Goal: Leave review/rating: Share an evaluation or opinion about a product, service, or content

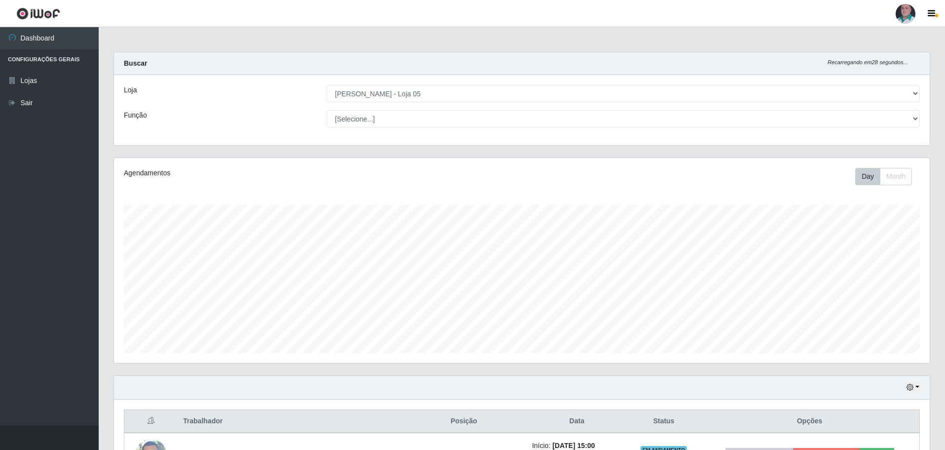
select select "252"
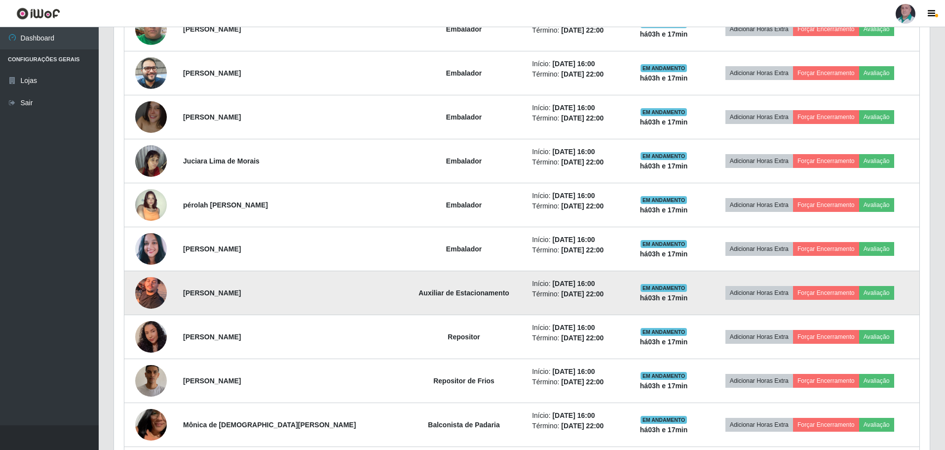
scroll to position [839, 0]
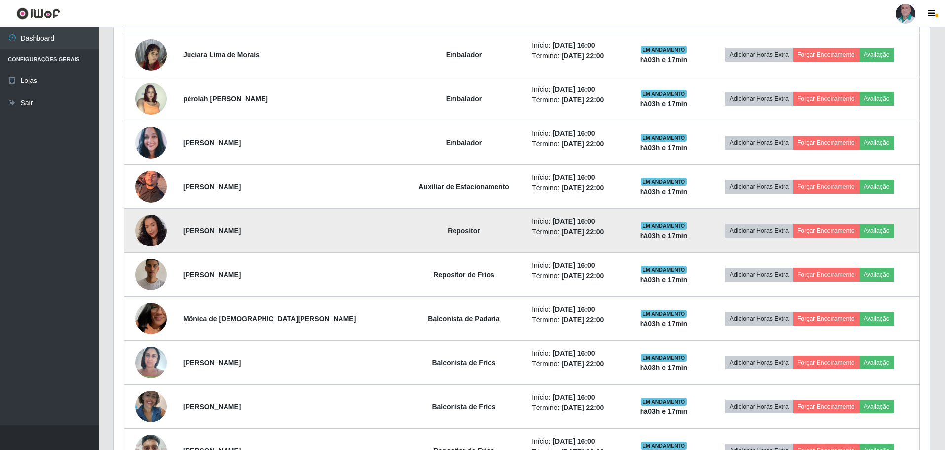
click at [155, 226] on img at bounding box center [151, 230] width 32 height 40
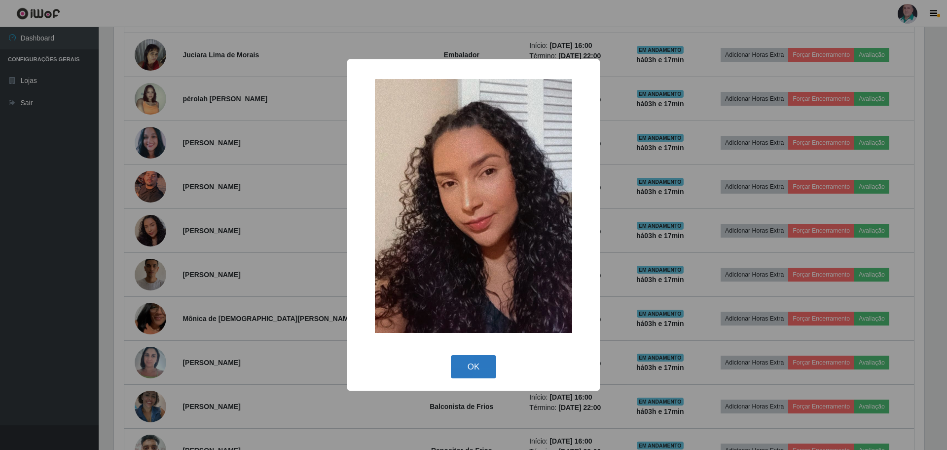
click at [477, 365] on button "OK" at bounding box center [474, 366] width 46 height 23
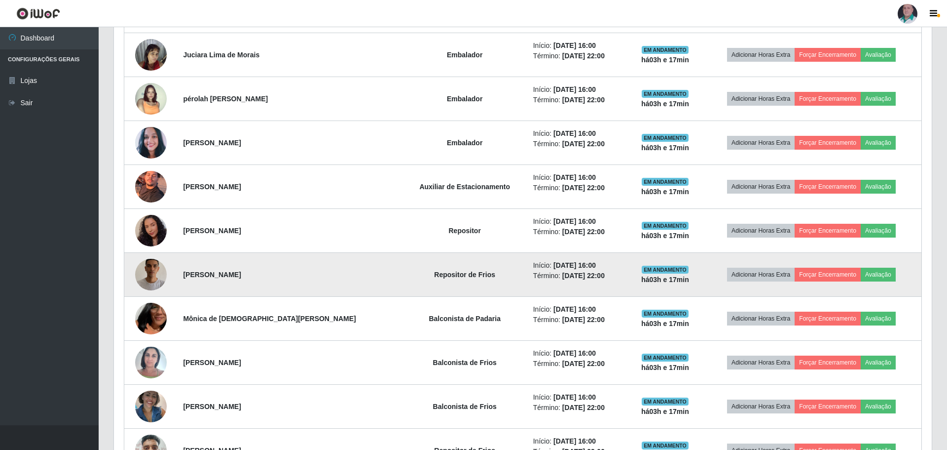
scroll to position [205, 816]
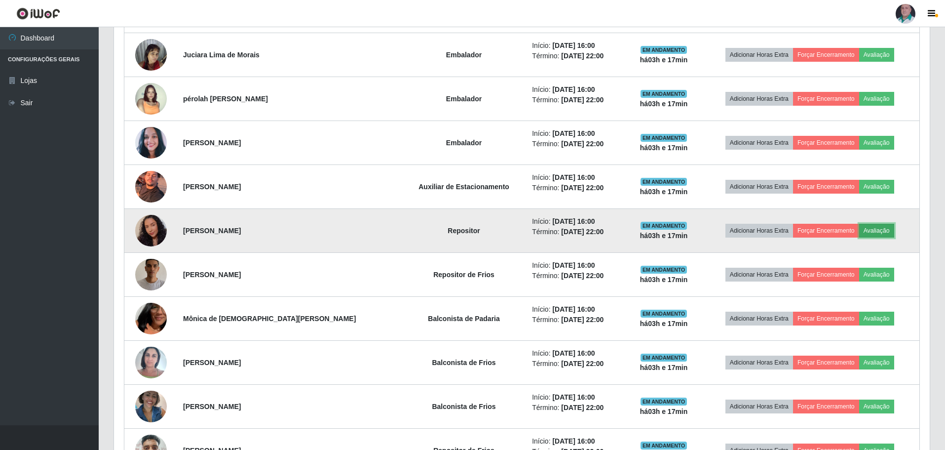
click at [878, 229] on button "Avaliação" at bounding box center [876, 231] width 35 height 14
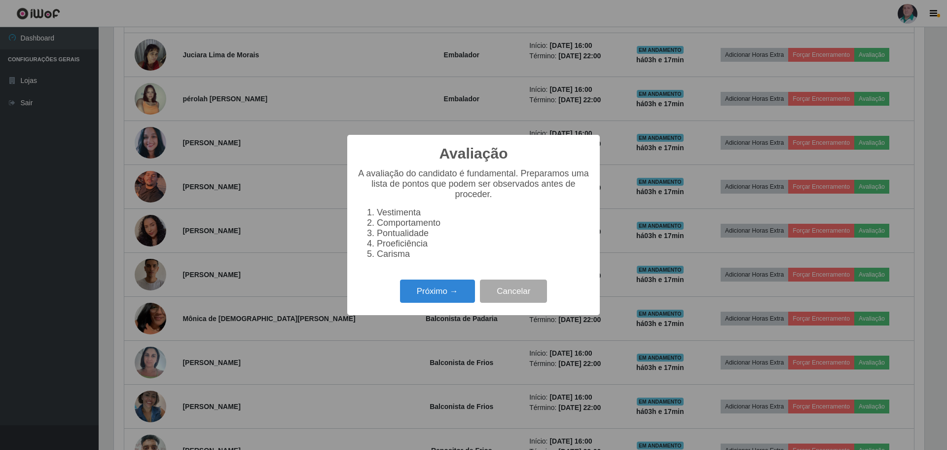
scroll to position [205, 811]
click at [432, 296] on button "Próximo →" at bounding box center [437, 290] width 75 height 23
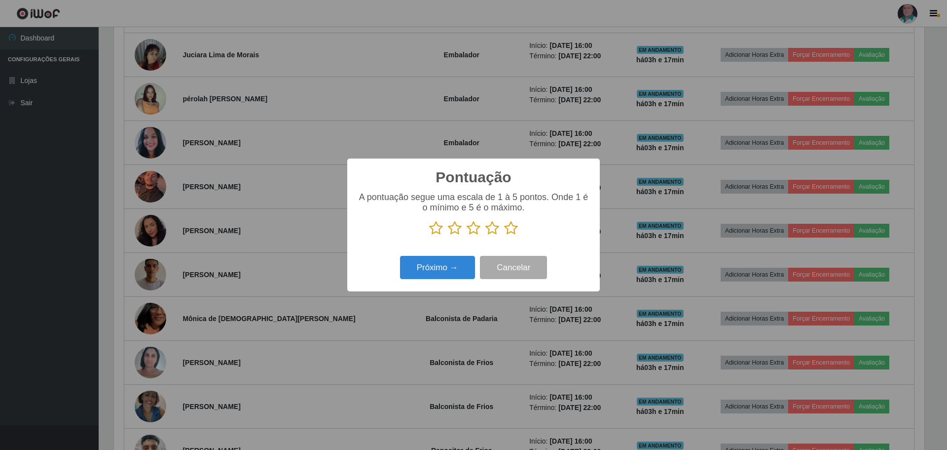
scroll to position [493266, 492660]
click at [513, 230] on icon at bounding box center [511, 228] width 14 height 15
click at [504, 235] on input "radio" at bounding box center [504, 235] width 0 height 0
click at [455, 266] on button "Próximo →" at bounding box center [437, 267] width 75 height 23
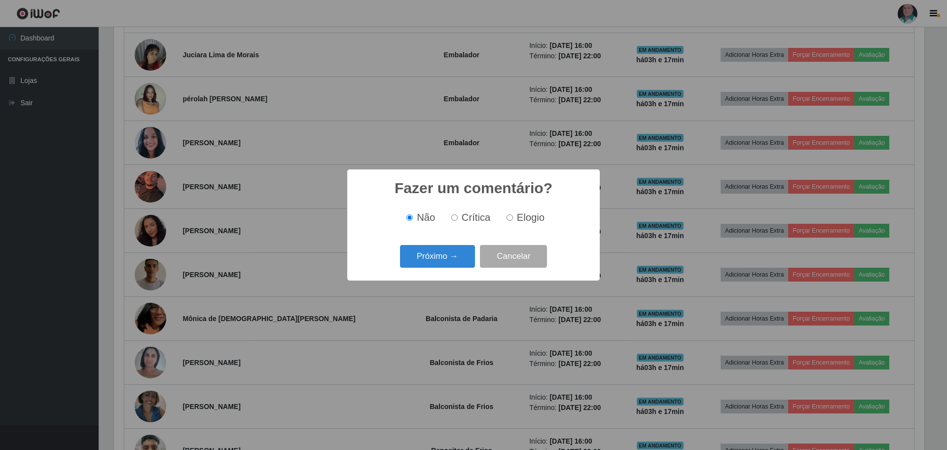
click at [508, 219] on input "Elogio" at bounding box center [510, 217] width 6 height 6
radio input "true"
click at [451, 257] on button "Próximo →" at bounding box center [437, 256] width 75 height 23
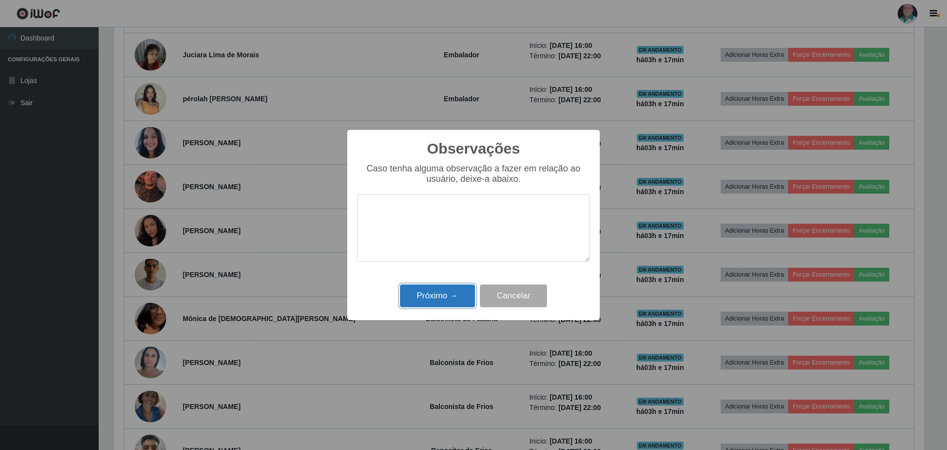
click at [430, 301] on button "Próximo →" at bounding box center [437, 295] width 75 height 23
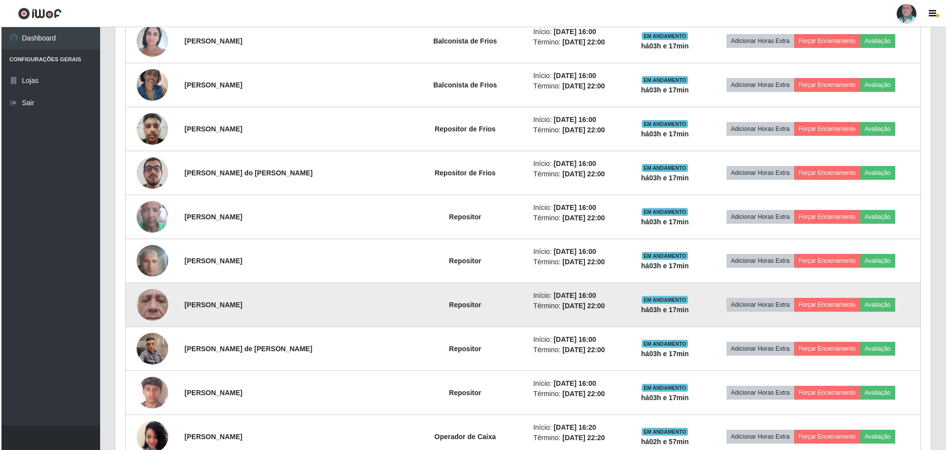
scroll to position [1184, 0]
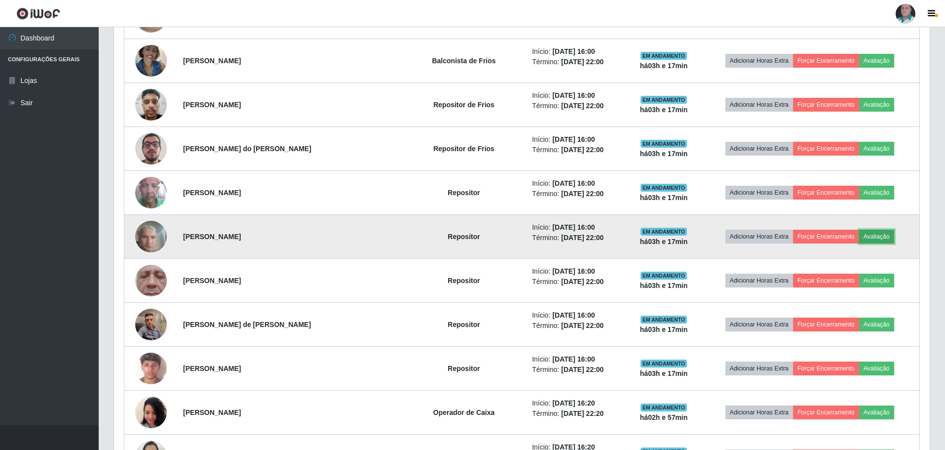
click at [868, 235] on button "Avaliação" at bounding box center [876, 236] width 35 height 14
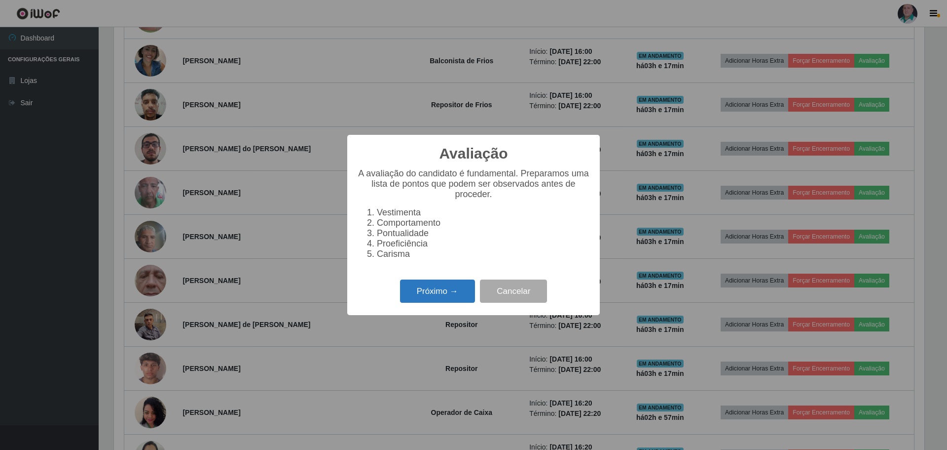
click at [440, 297] on button "Próximo →" at bounding box center [437, 290] width 75 height 23
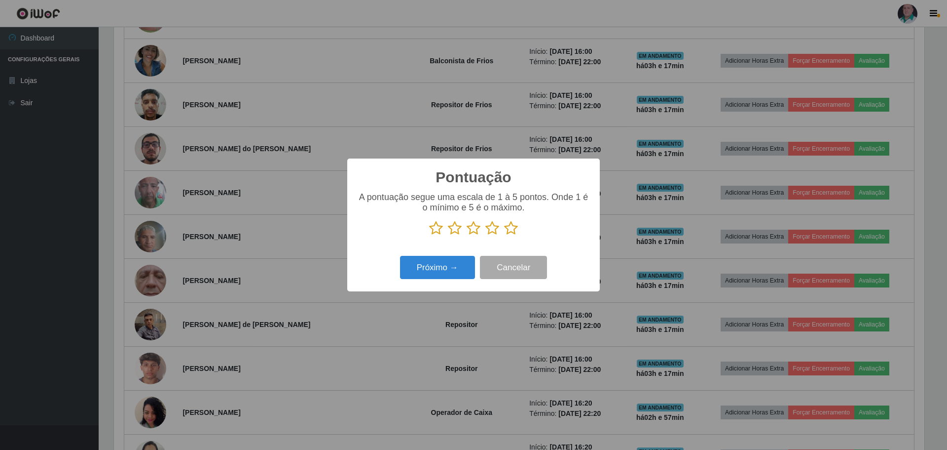
click at [510, 229] on icon at bounding box center [511, 228] width 14 height 15
click at [504, 235] on input "radio" at bounding box center [504, 235] width 0 height 0
click at [467, 263] on button "Próximo →" at bounding box center [437, 267] width 75 height 23
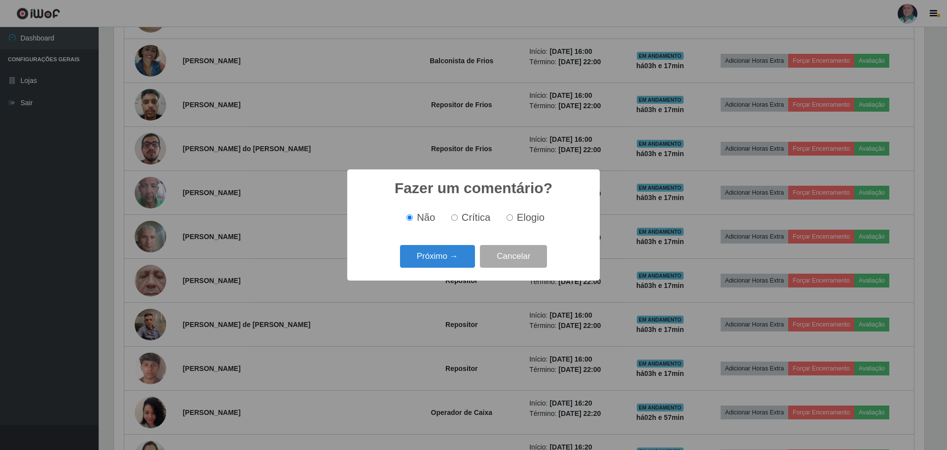
click at [510, 214] on label "Elogio" at bounding box center [524, 217] width 42 height 11
click at [510, 214] on input "Elogio" at bounding box center [510, 217] width 6 height 6
radio input "true"
click at [457, 256] on button "Próximo →" at bounding box center [437, 256] width 75 height 23
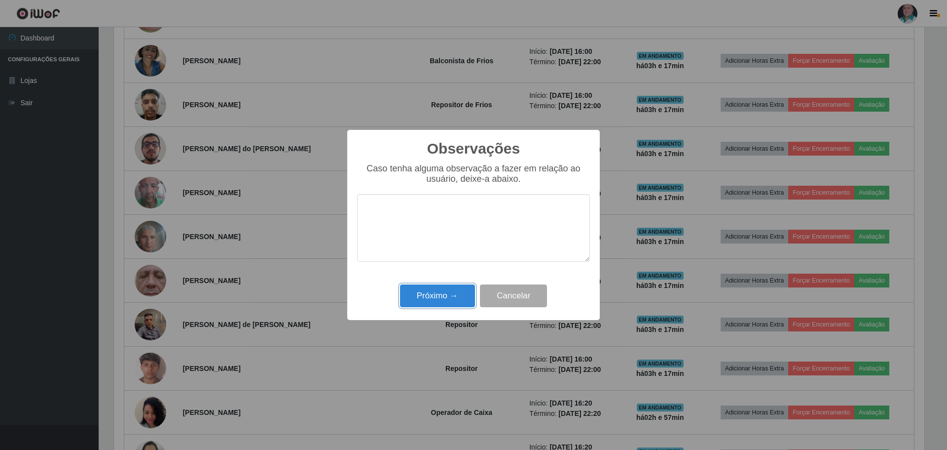
click at [444, 290] on button "Próximo →" at bounding box center [437, 295] width 75 height 23
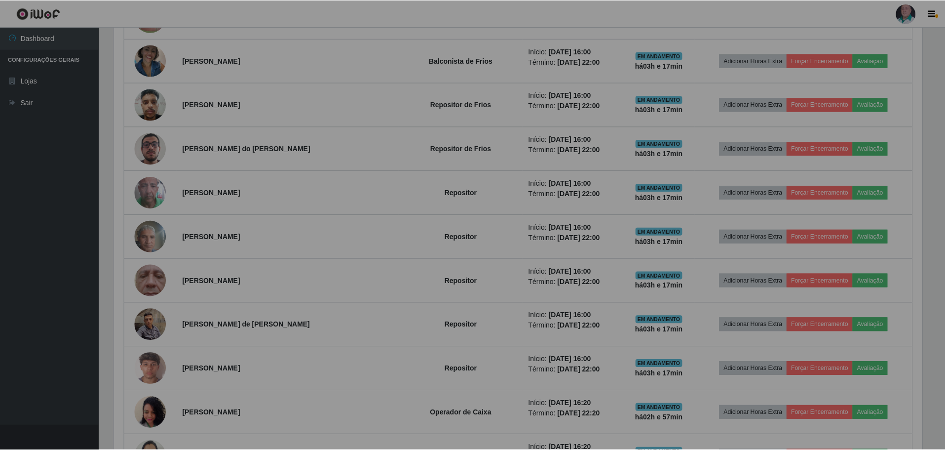
scroll to position [205, 816]
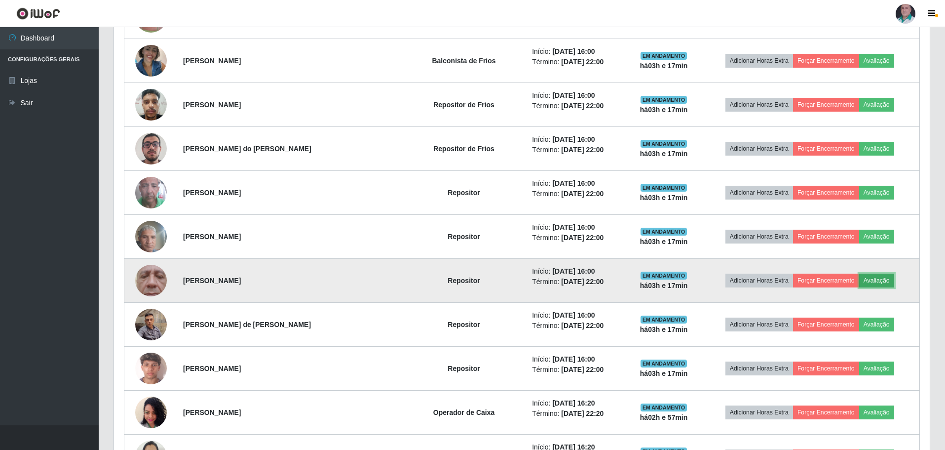
click at [864, 277] on button "Avaliação" at bounding box center [876, 280] width 35 height 14
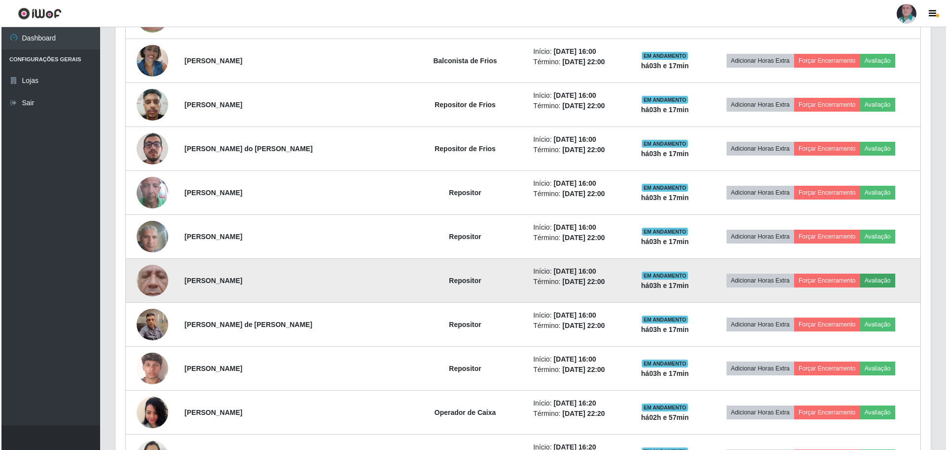
scroll to position [205, 811]
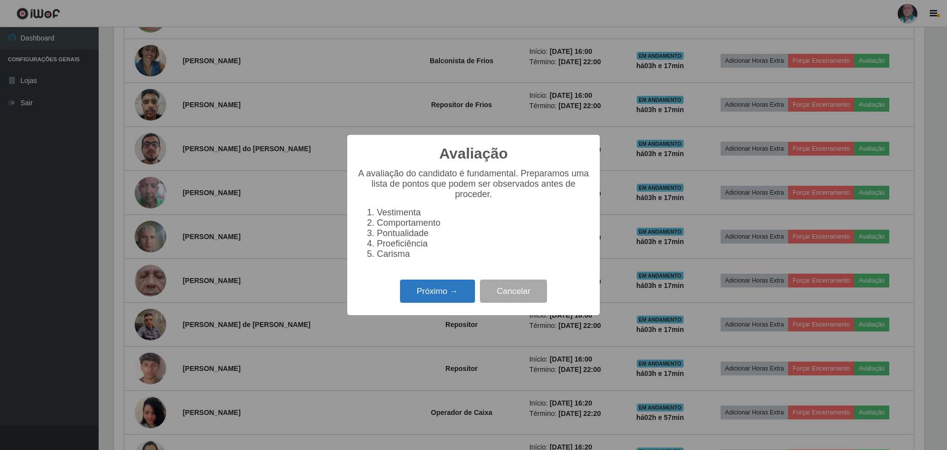
click at [430, 292] on button "Próximo →" at bounding box center [437, 290] width 75 height 23
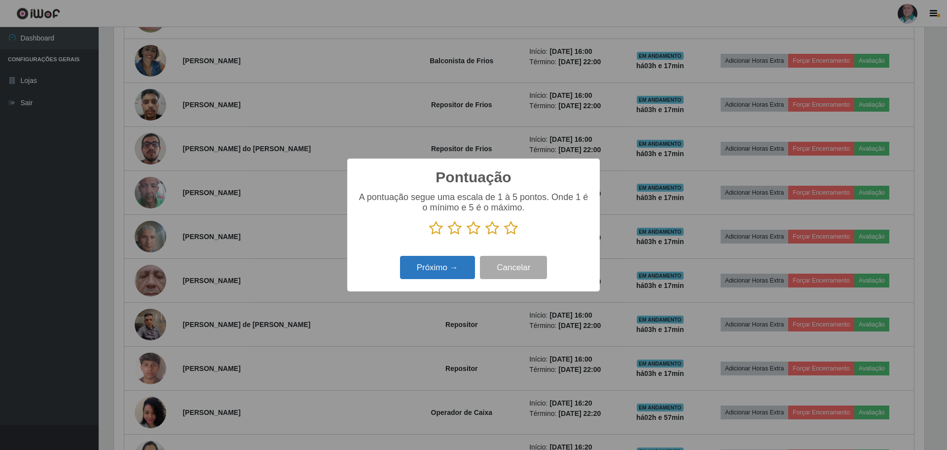
scroll to position [493266, 492660]
click at [513, 231] on icon at bounding box center [511, 228] width 14 height 15
click at [504, 235] on input "radio" at bounding box center [504, 235] width 0 height 0
click at [460, 269] on button "Próximo →" at bounding box center [437, 267] width 75 height 23
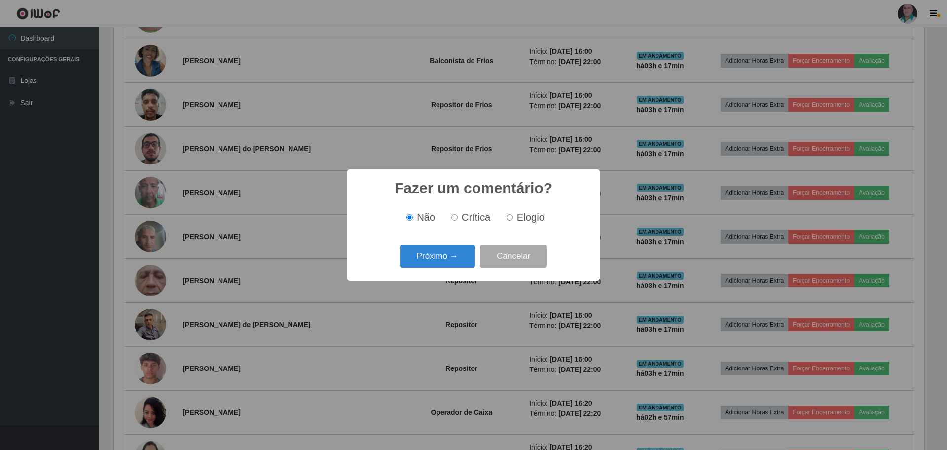
click at [510, 216] on input "Elogio" at bounding box center [510, 217] width 6 height 6
radio input "true"
click at [459, 258] on button "Próximo →" at bounding box center [437, 256] width 75 height 23
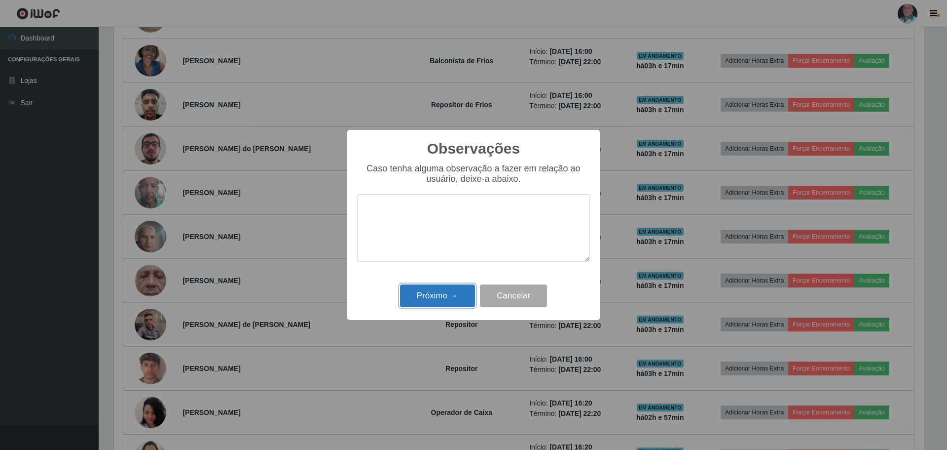
click at [446, 293] on button "Próximo →" at bounding box center [437, 295] width 75 height 23
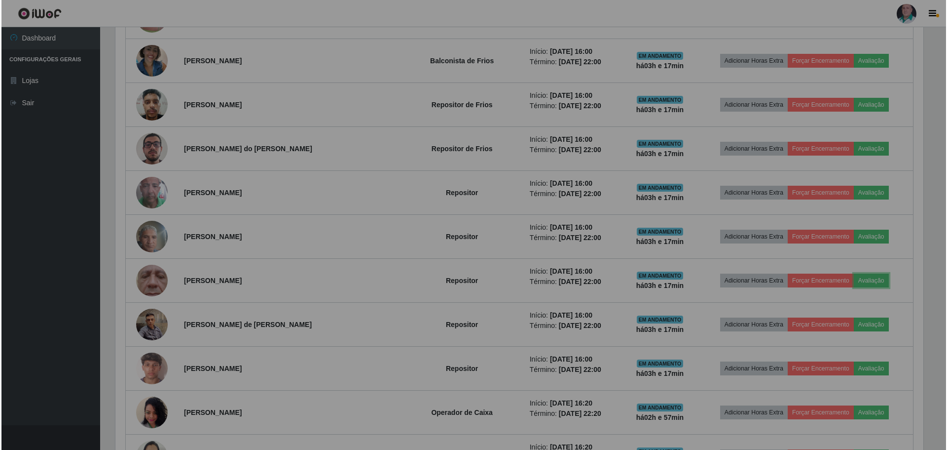
scroll to position [205, 816]
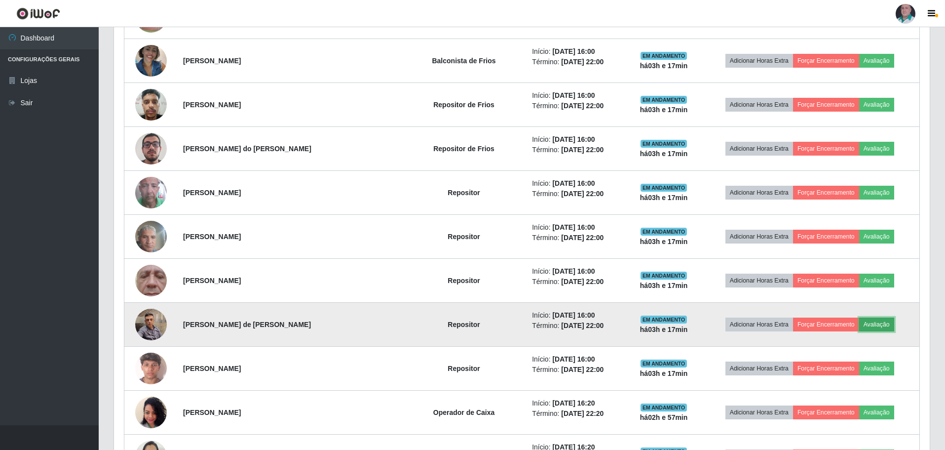
click at [877, 321] on button "Avaliação" at bounding box center [876, 324] width 35 height 14
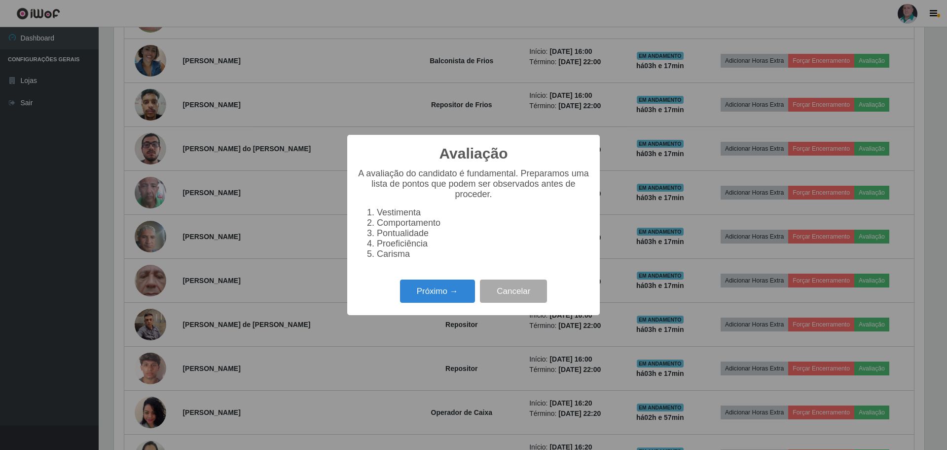
scroll to position [205, 811]
click at [431, 299] on button "Próximo →" at bounding box center [437, 290] width 75 height 23
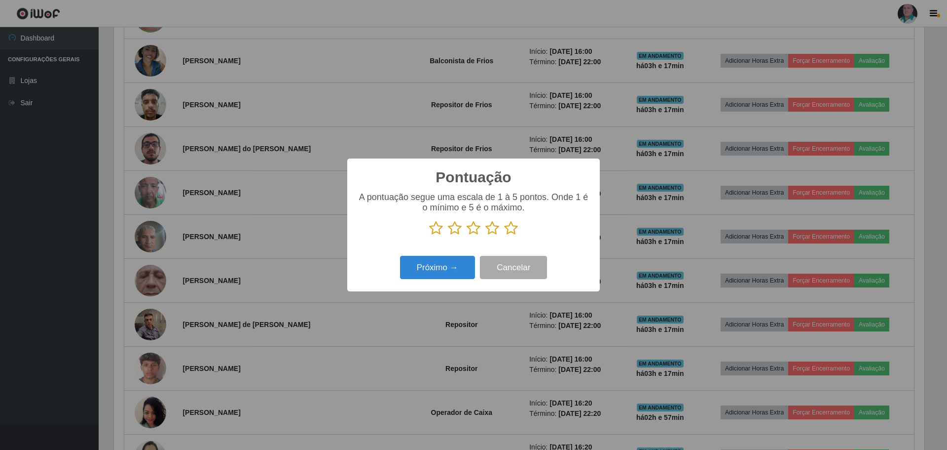
scroll to position [0, 0]
click at [517, 227] on icon at bounding box center [511, 228] width 14 height 15
click at [504, 235] on input "radio" at bounding box center [504, 235] width 0 height 0
click at [430, 269] on button "Próximo →" at bounding box center [437, 267] width 75 height 23
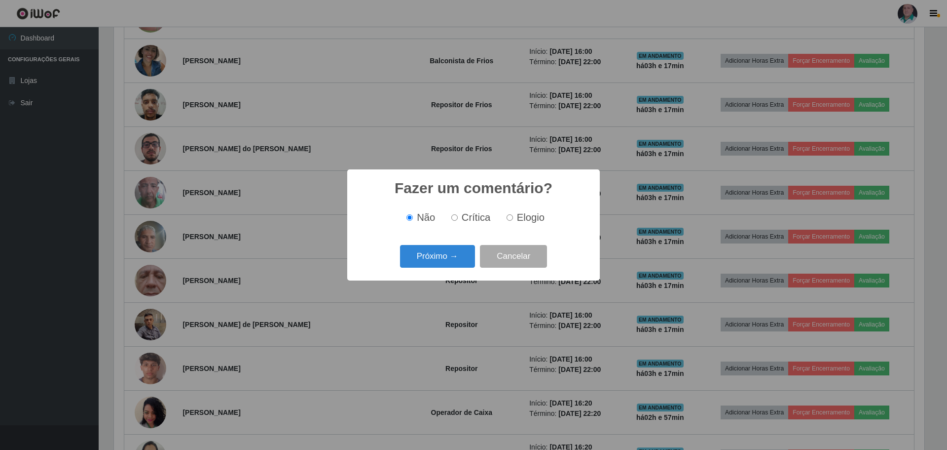
click at [507, 221] on input "Elogio" at bounding box center [510, 217] width 6 height 6
radio input "true"
click at [443, 260] on button "Próximo →" at bounding box center [437, 256] width 75 height 23
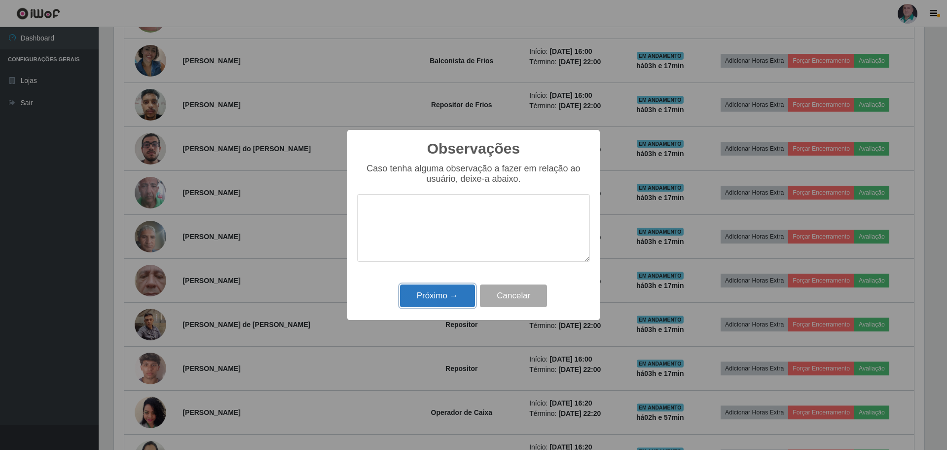
click at [447, 295] on button "Próximo →" at bounding box center [437, 295] width 75 height 23
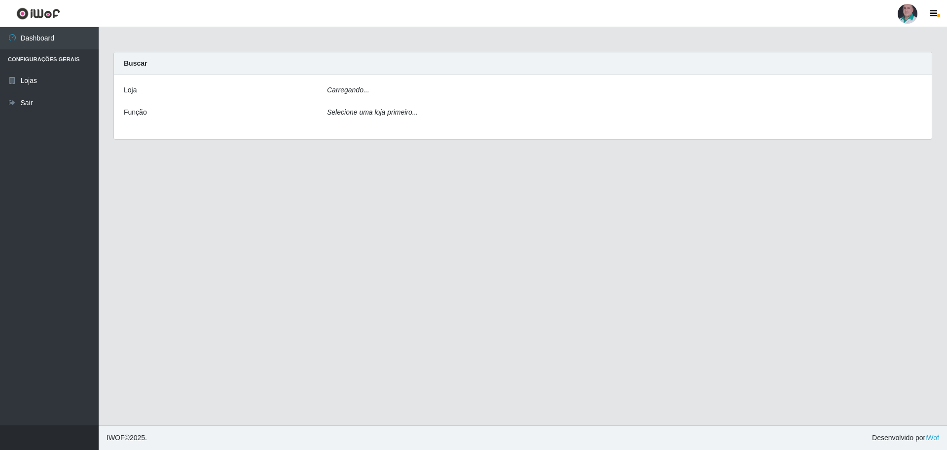
click at [350, 90] on icon "Carregando..." at bounding box center [348, 90] width 42 height 8
click at [374, 91] on div "Carregando..." at bounding box center [625, 92] width 610 height 14
drag, startPoint x: 442, startPoint y: 216, endPoint x: 419, endPoint y: 207, distance: 24.6
click at [435, 215] on main "Carregando... Buscar Loja Ocorreu um erro ao processar a requisição. Função Sel…" at bounding box center [523, 226] width 849 height 398
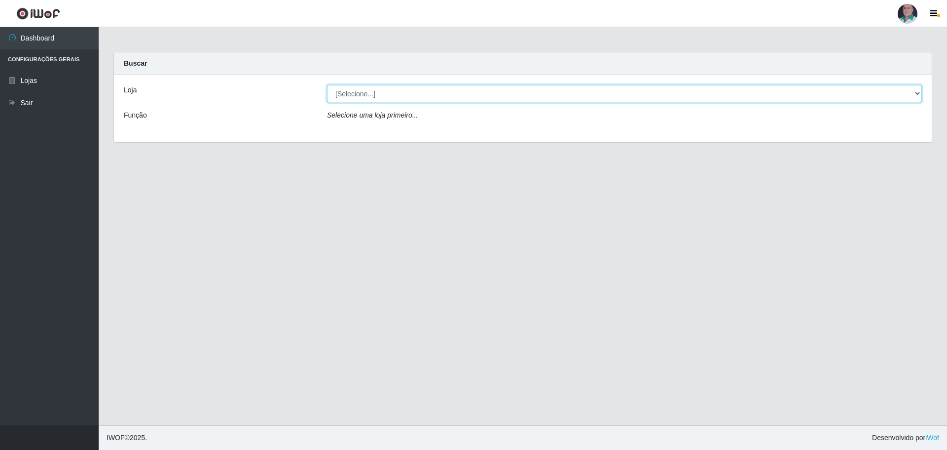
click at [402, 89] on select "[Selecione...] Mar Vermelho - Loja 05" at bounding box center [624, 93] width 595 height 17
select select "252"
click at [327, 85] on select "[Selecione...] Mar Vermelho - Loja 05" at bounding box center [624, 93] width 595 height 17
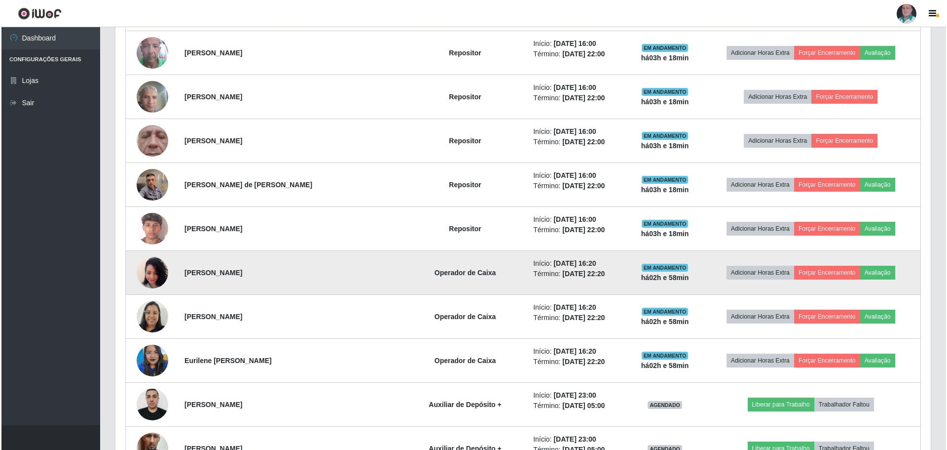
scroll to position [1332, 0]
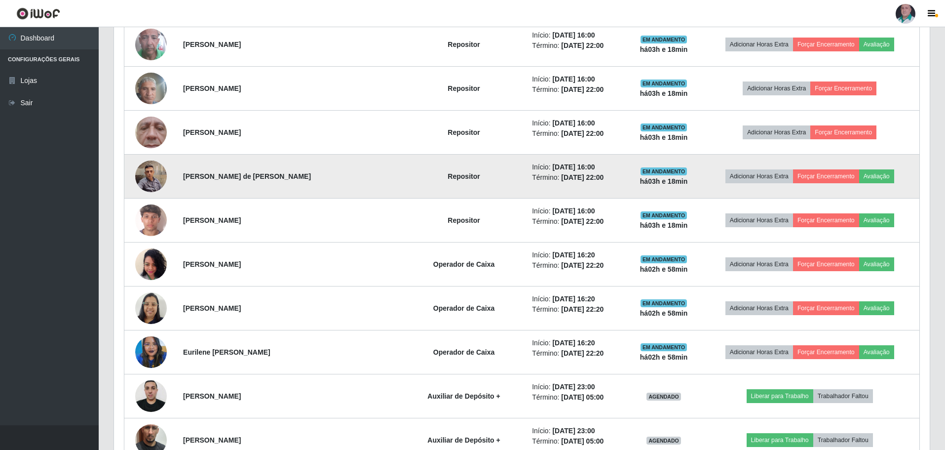
click at [151, 180] on img at bounding box center [151, 176] width 32 height 42
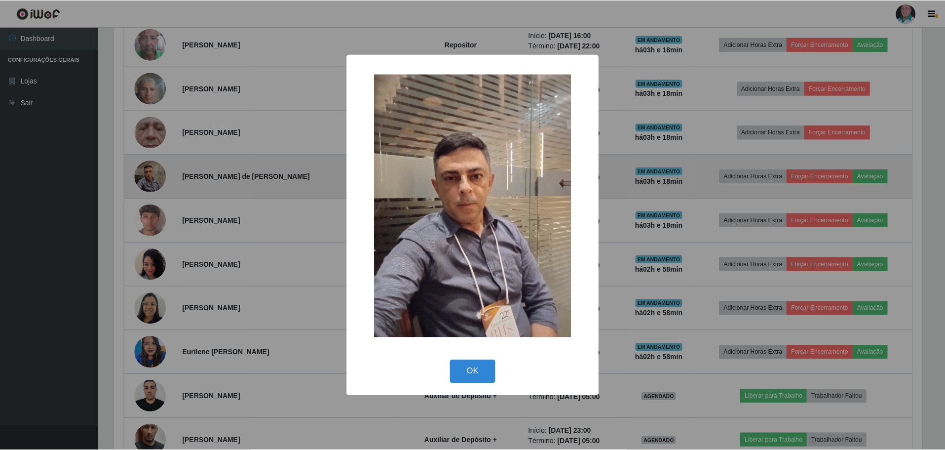
scroll to position [205, 811]
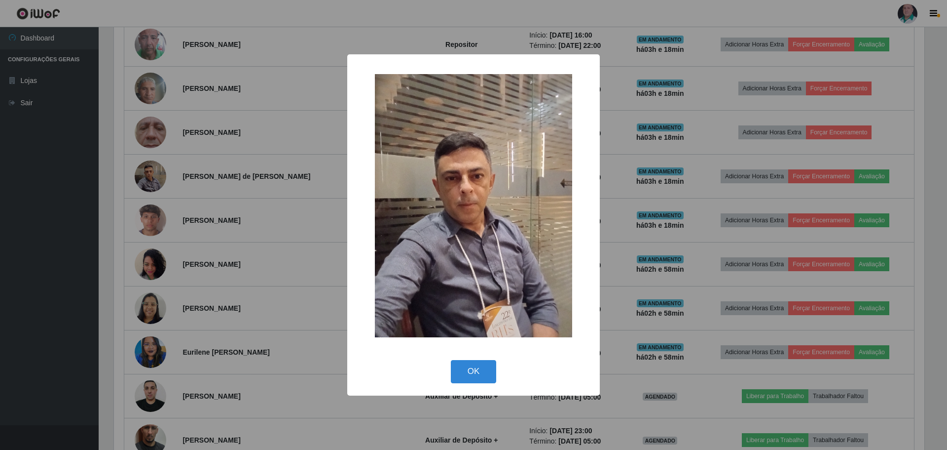
click at [472, 373] on button "OK" at bounding box center [474, 371] width 46 height 23
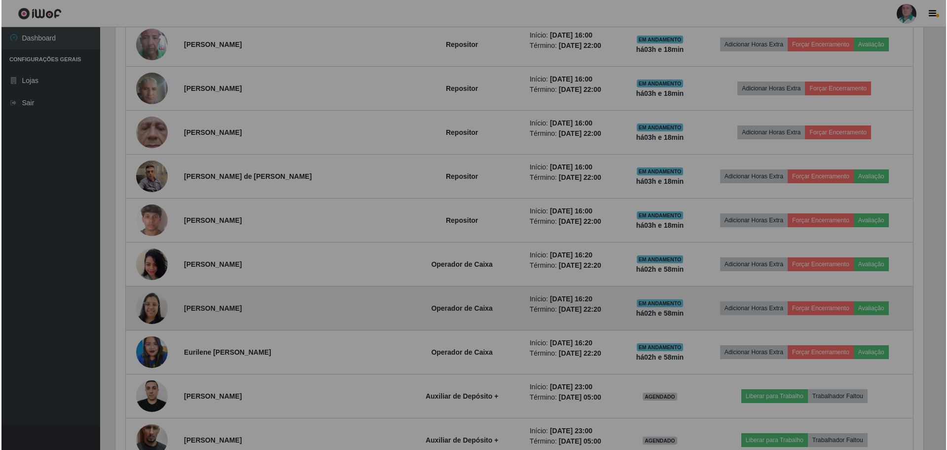
scroll to position [205, 816]
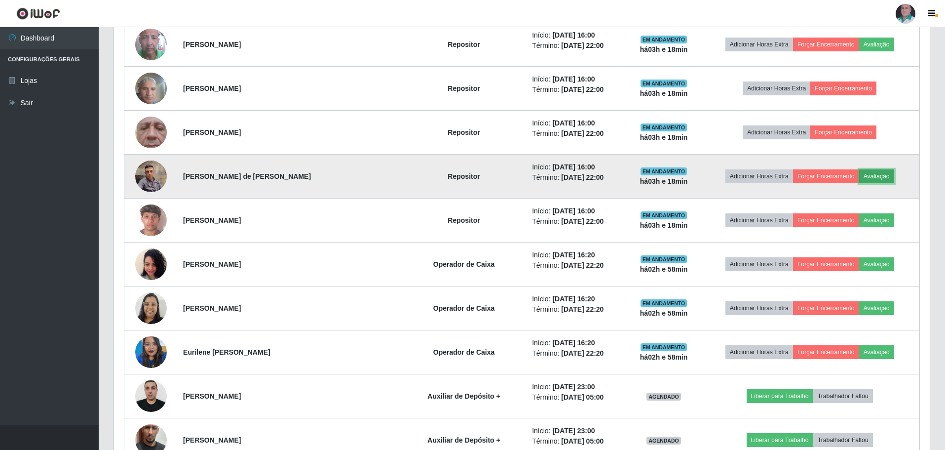
click at [880, 171] on button "Avaliação" at bounding box center [876, 176] width 35 height 14
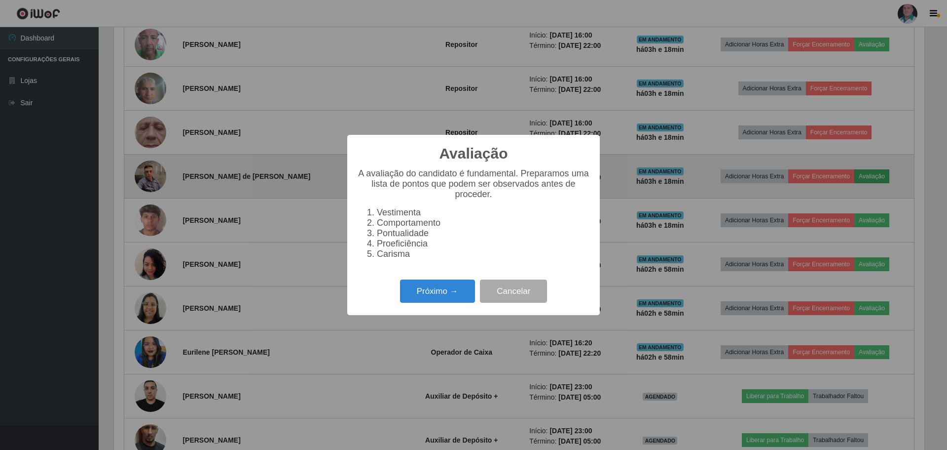
scroll to position [205, 811]
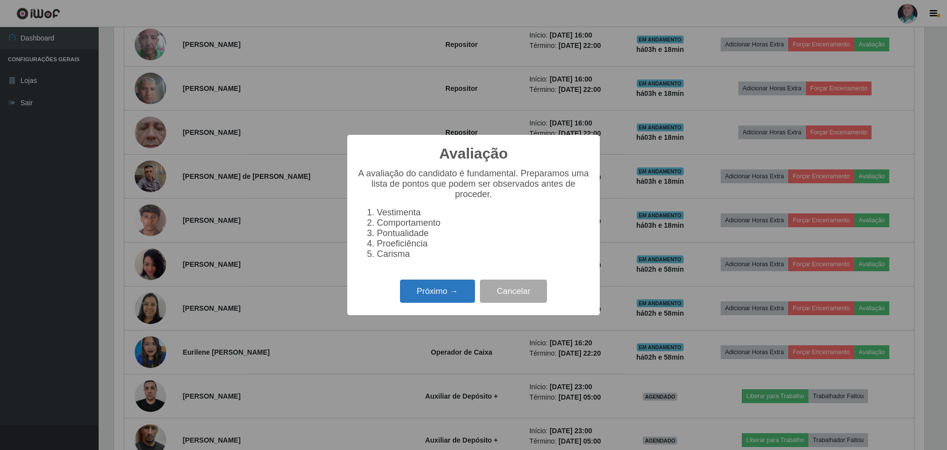
click at [425, 298] on button "Próximo →" at bounding box center [437, 290] width 75 height 23
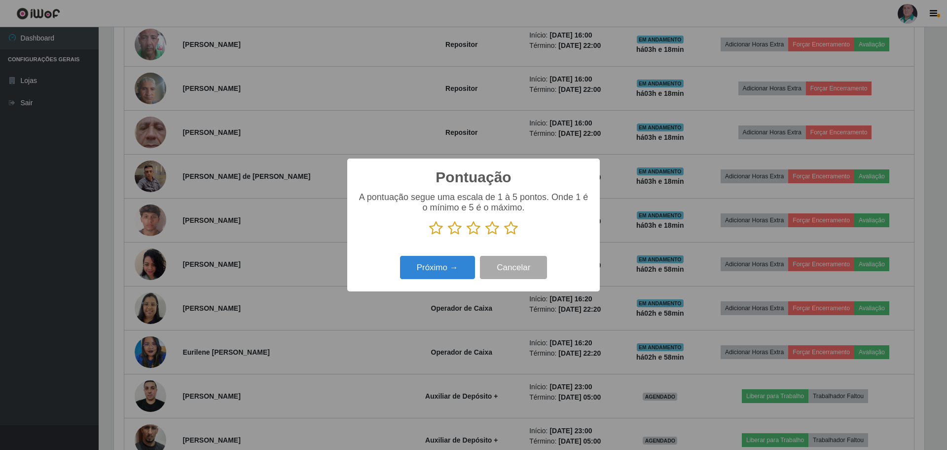
click at [477, 229] on icon at bounding box center [474, 228] width 14 height 15
click at [467, 235] on input "radio" at bounding box center [467, 235] width 0 height 0
click at [451, 262] on button "Próximo →" at bounding box center [437, 267] width 75 height 23
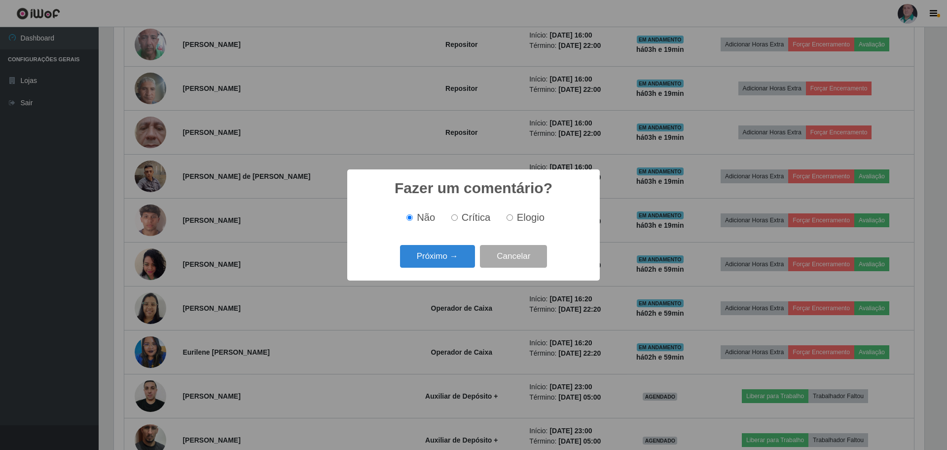
click at [457, 214] on label "Crítica" at bounding box center [469, 217] width 43 height 11
click at [457, 214] on input "Crítica" at bounding box center [455, 217] width 6 height 6
radio input "true"
click at [455, 246] on button "Próximo →" at bounding box center [437, 256] width 75 height 23
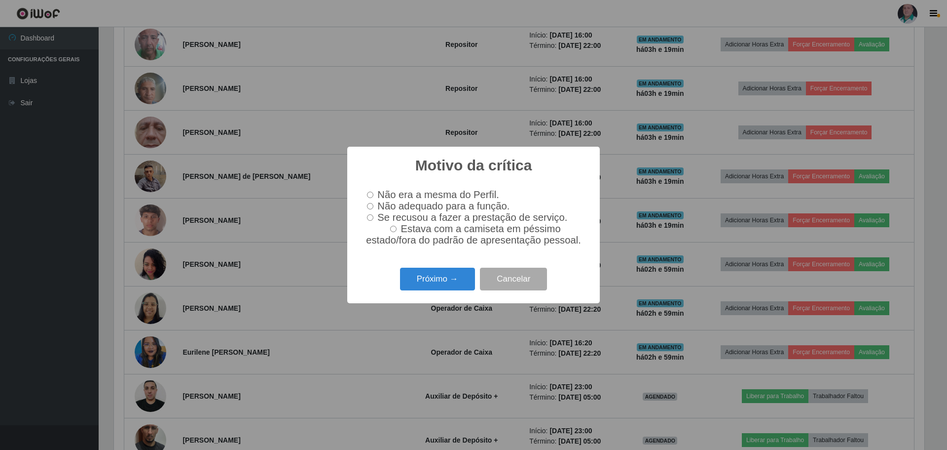
click at [372, 209] on label "Não adequado para a função." at bounding box center [436, 205] width 147 height 11
click at [372, 209] on input "Não adequado para a função." at bounding box center [370, 206] width 6 height 6
radio input "true"
click at [443, 289] on button "Próximo →" at bounding box center [437, 278] width 75 height 23
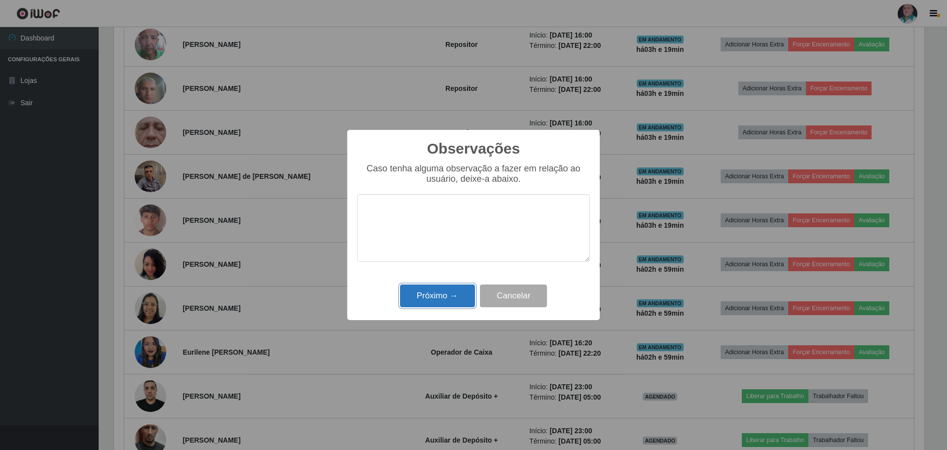
click at [441, 304] on button "Próximo →" at bounding box center [437, 295] width 75 height 23
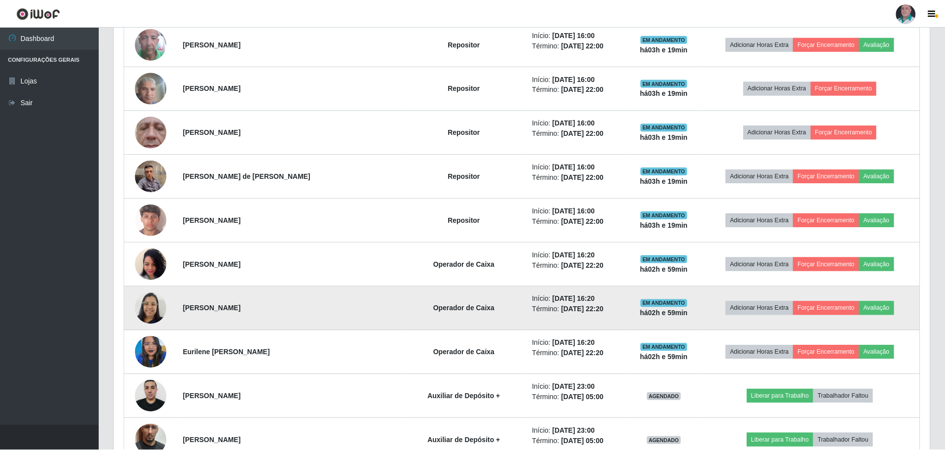
scroll to position [205, 816]
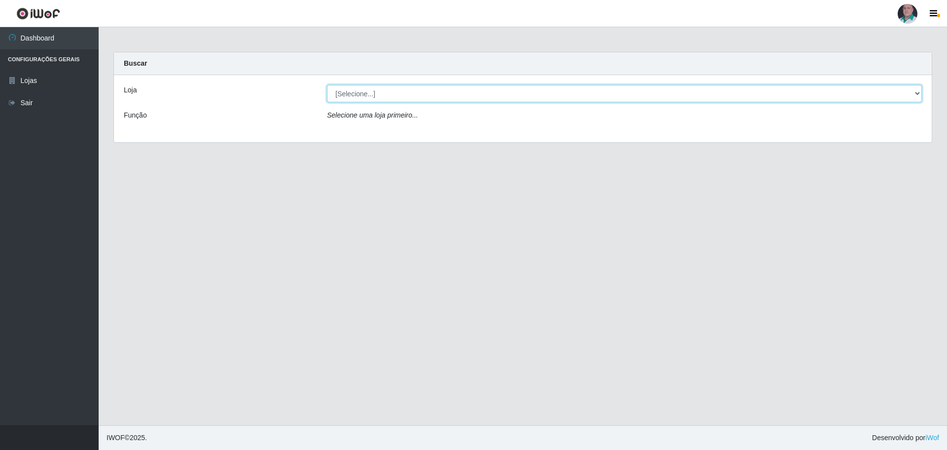
click at [386, 93] on select "[Selecione...] Mar Vermelho - Loja 05" at bounding box center [624, 93] width 595 height 17
select select "252"
click at [327, 85] on select "[Selecione...] Mar Vermelho - Loja 05" at bounding box center [624, 93] width 595 height 17
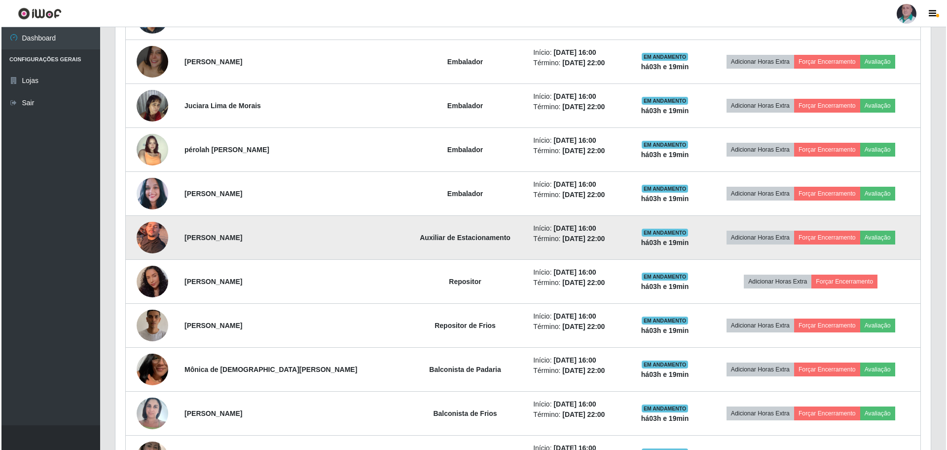
scroll to position [790, 0]
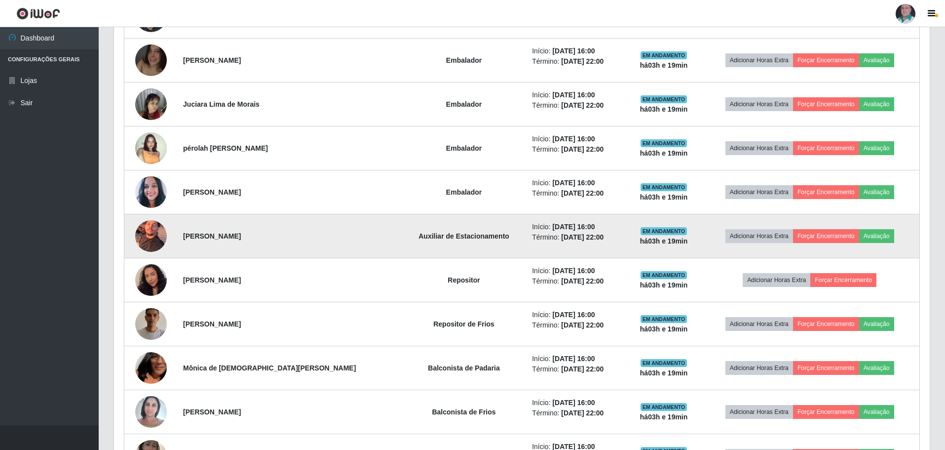
click at [146, 234] on img at bounding box center [151, 236] width 32 height 42
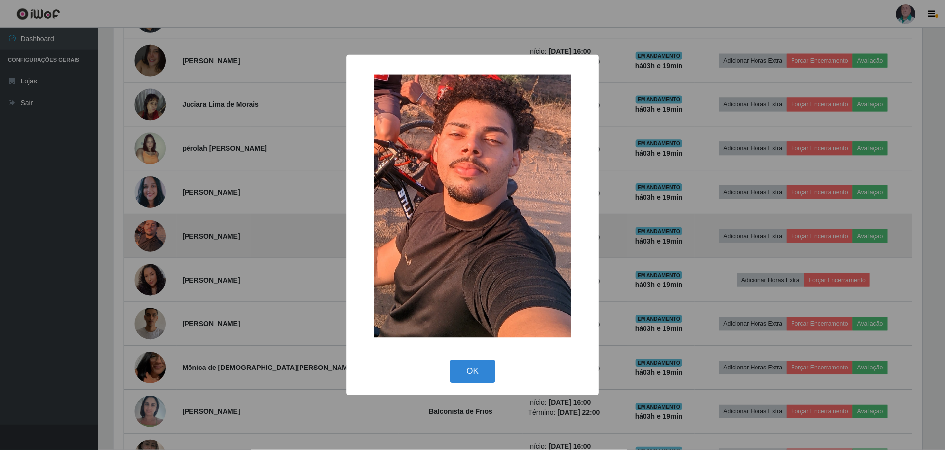
scroll to position [205, 811]
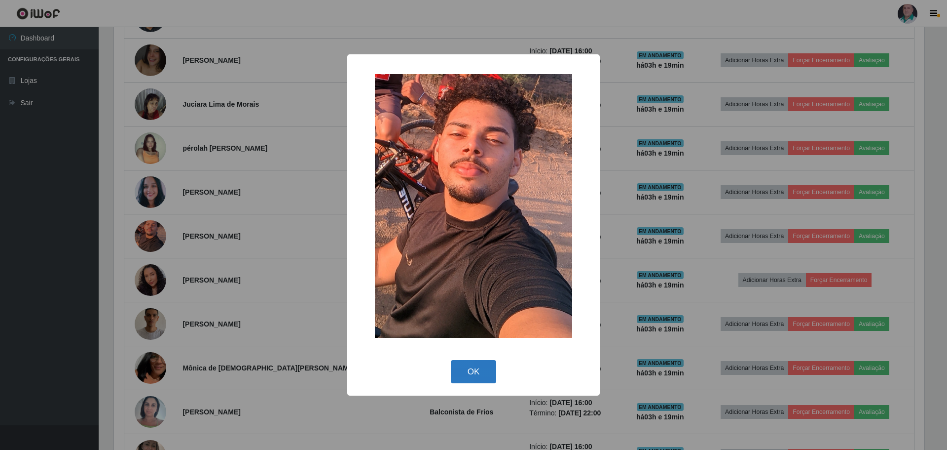
click at [479, 369] on button "OK" at bounding box center [474, 371] width 46 height 23
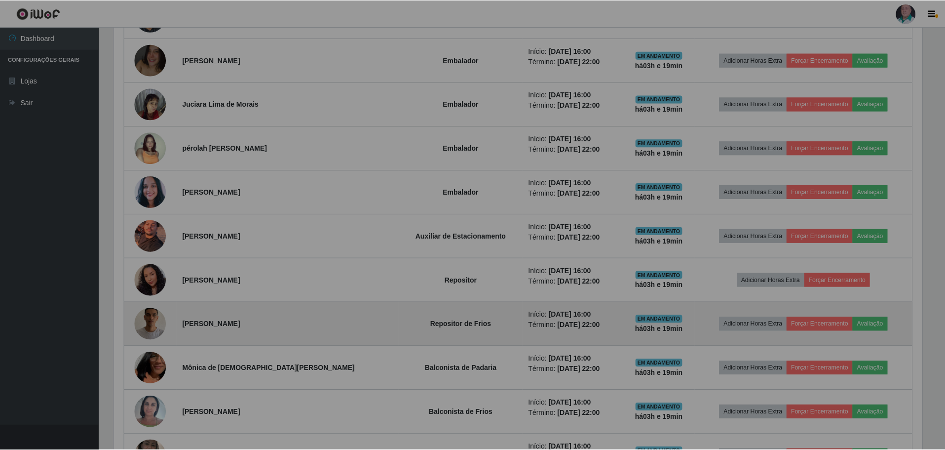
scroll to position [205, 816]
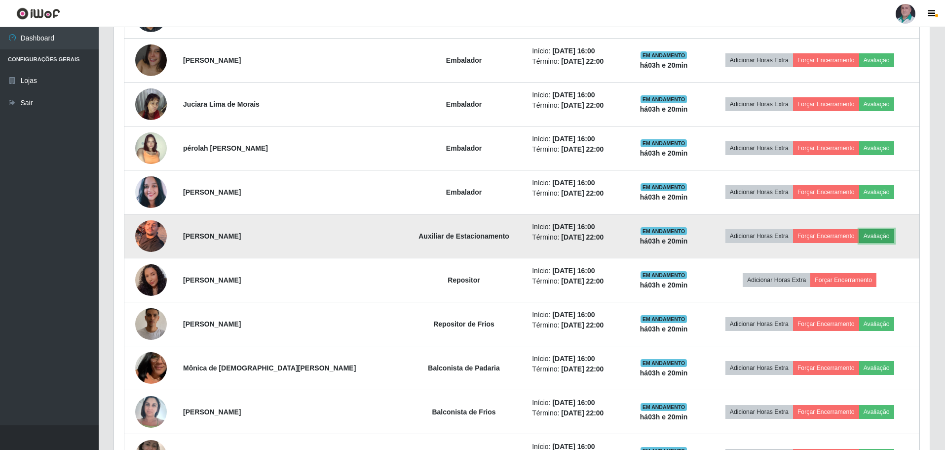
click at [874, 233] on button "Avaliação" at bounding box center [876, 236] width 35 height 14
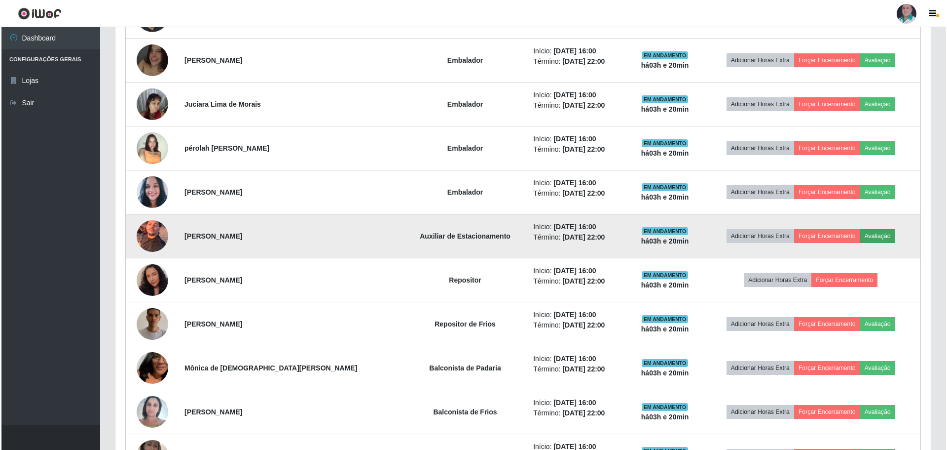
scroll to position [205, 811]
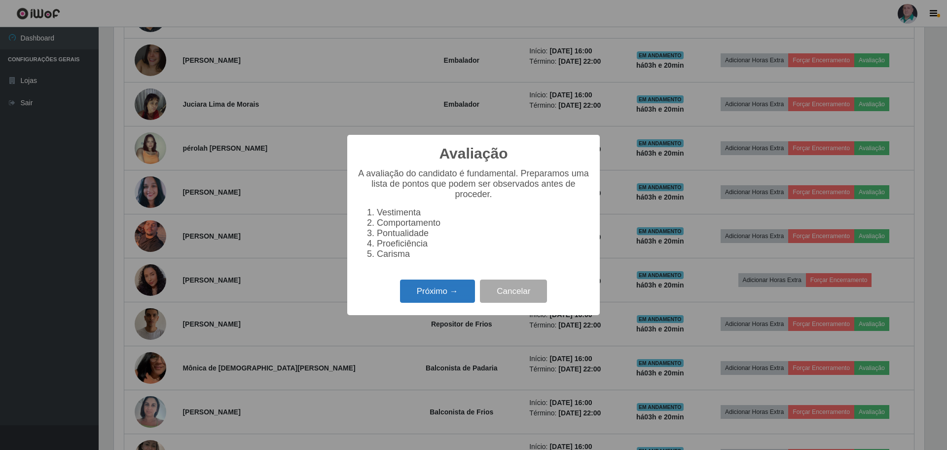
click at [430, 295] on button "Próximo →" at bounding box center [437, 290] width 75 height 23
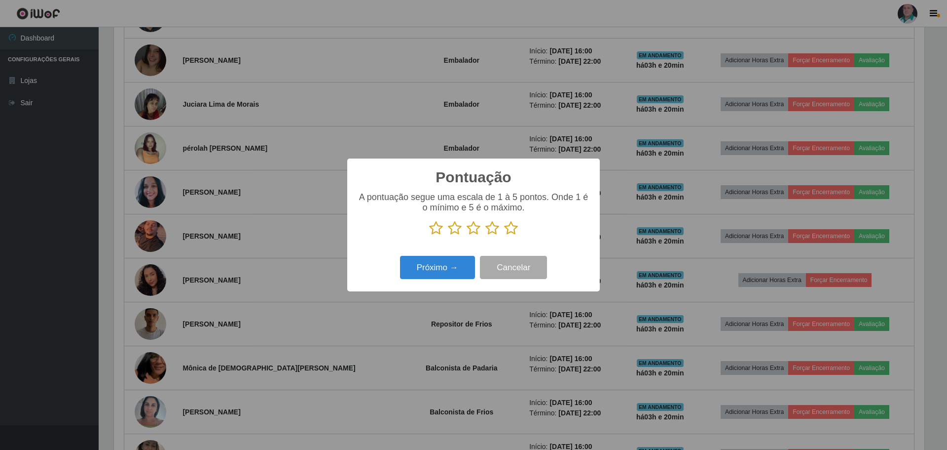
scroll to position [493266, 492660]
click at [436, 227] on icon at bounding box center [436, 228] width 14 height 15
click at [429, 235] on input "radio" at bounding box center [429, 235] width 0 height 0
click at [427, 268] on button "Próximo →" at bounding box center [437, 267] width 75 height 23
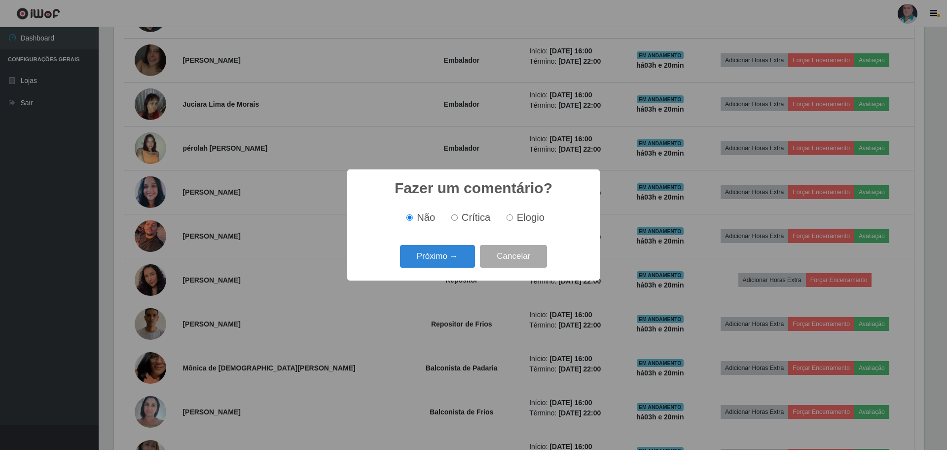
click at [454, 219] on input "Crítica" at bounding box center [455, 217] width 6 height 6
radio input "true"
click at [445, 259] on button "Próximo →" at bounding box center [437, 256] width 75 height 23
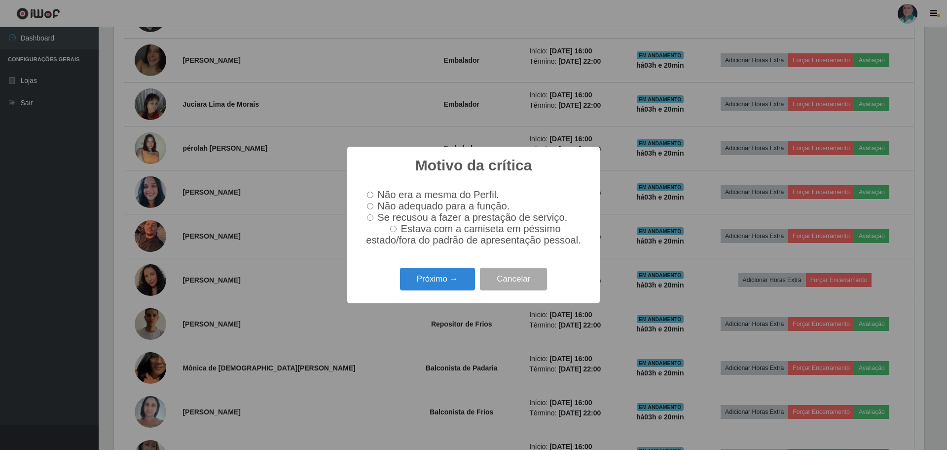
click at [371, 207] on input "Não adequado para a função." at bounding box center [370, 206] width 6 height 6
radio input "true"
click at [441, 282] on button "Próximo →" at bounding box center [437, 278] width 75 height 23
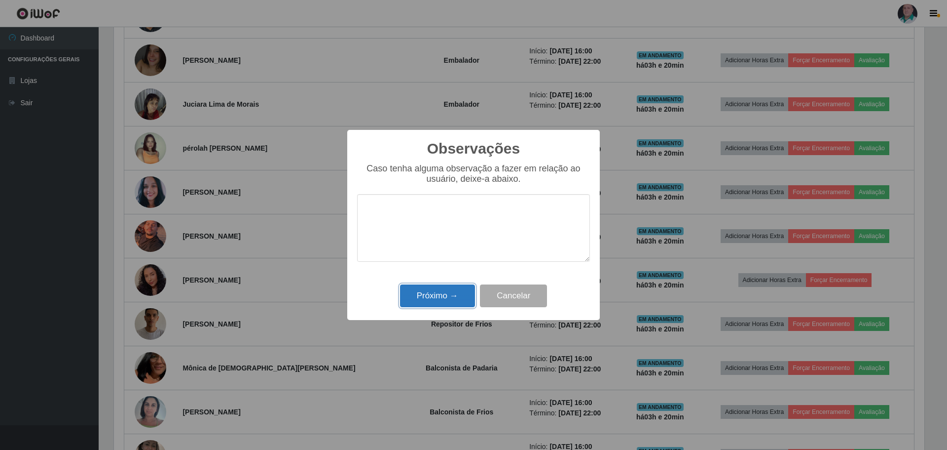
click at [446, 290] on button "Próximo →" at bounding box center [437, 295] width 75 height 23
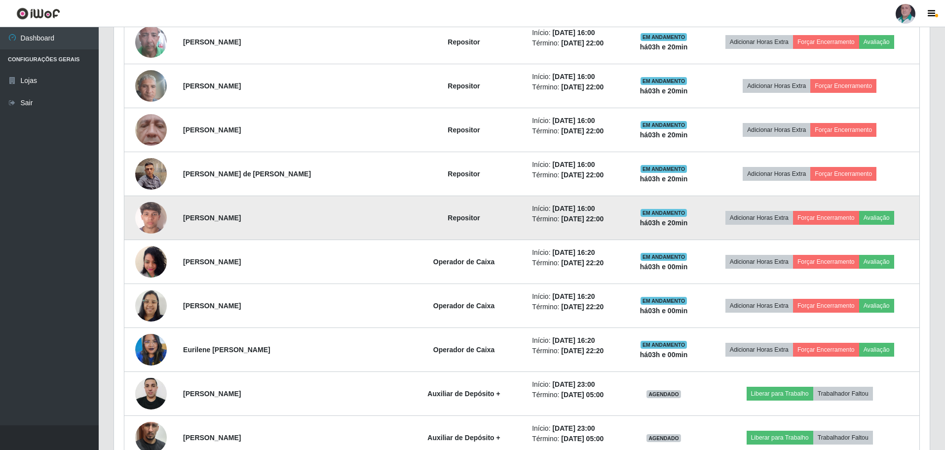
scroll to position [1382, 0]
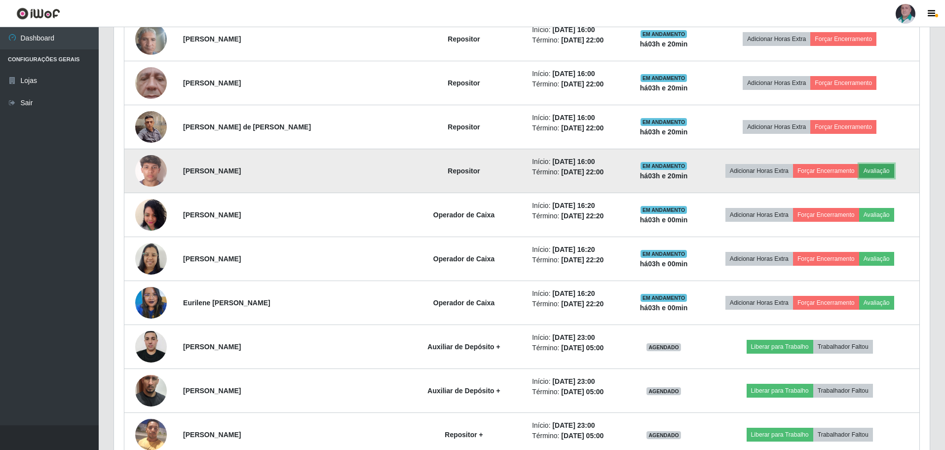
click at [873, 167] on button "Avaliação" at bounding box center [876, 171] width 35 height 14
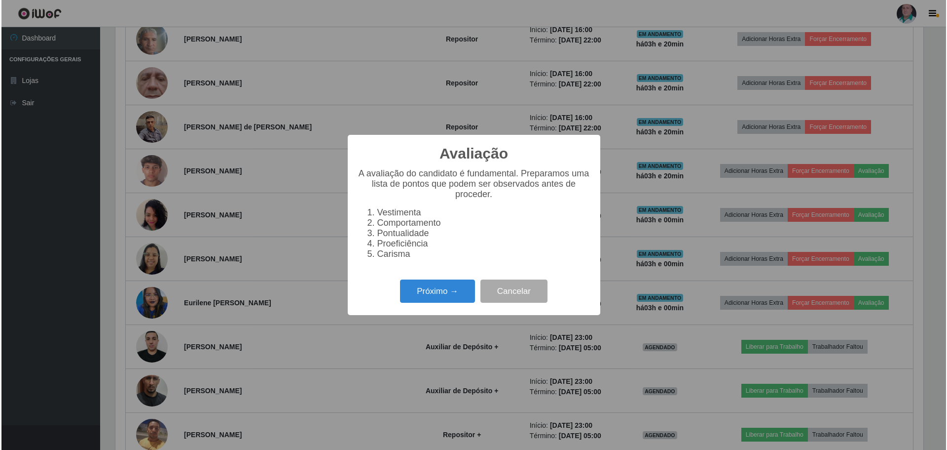
scroll to position [205, 811]
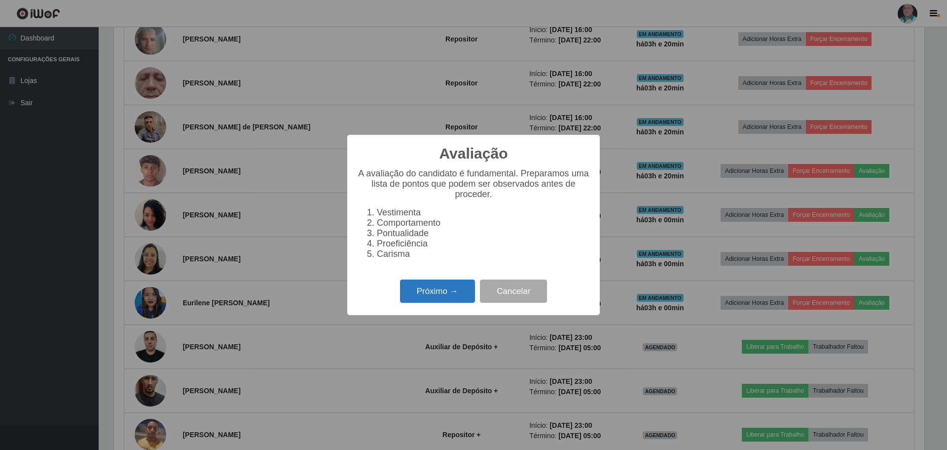
click at [423, 297] on button "Próximo →" at bounding box center [437, 290] width 75 height 23
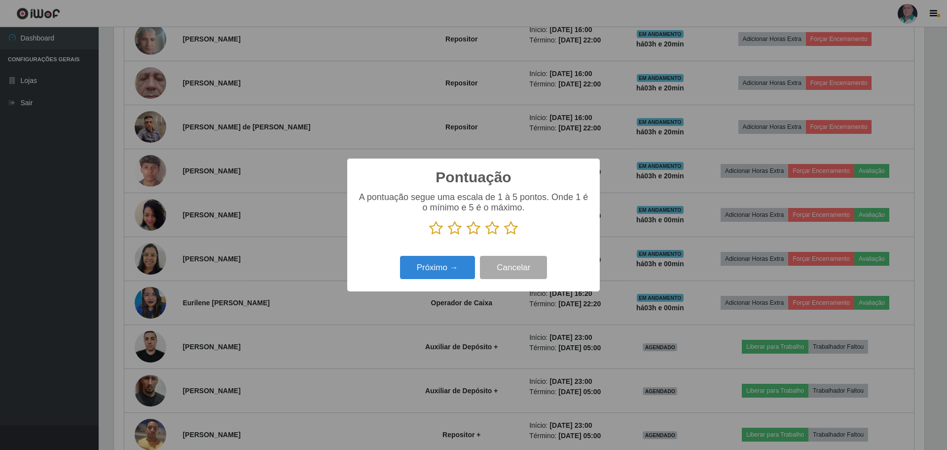
click at [471, 227] on icon at bounding box center [474, 228] width 14 height 15
click at [467, 235] on input "radio" at bounding box center [467, 235] width 0 height 0
click at [447, 267] on button "Próximo →" at bounding box center [437, 267] width 75 height 23
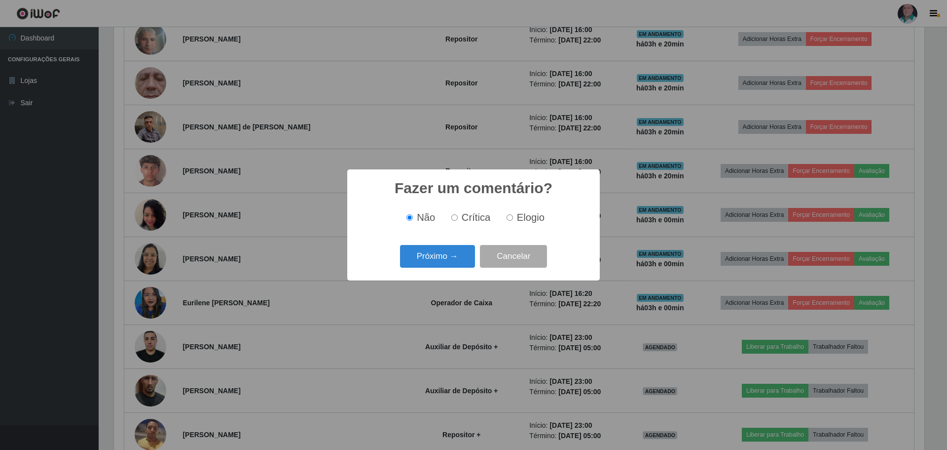
click at [453, 216] on input "Crítica" at bounding box center [455, 217] width 6 height 6
radio input "true"
click at [440, 249] on button "Próximo →" at bounding box center [437, 256] width 75 height 23
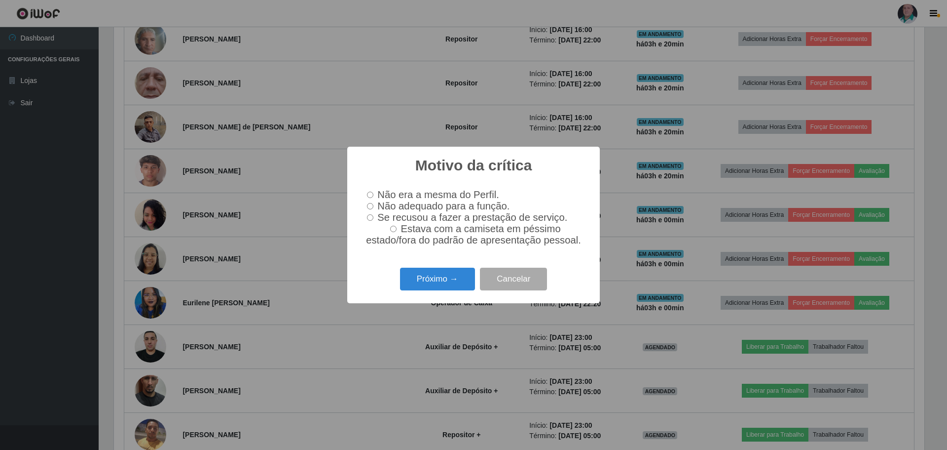
click at [368, 207] on input "Não adequado para a função." at bounding box center [370, 206] width 6 height 6
radio input "true"
click at [435, 275] on button "Próximo →" at bounding box center [437, 278] width 75 height 23
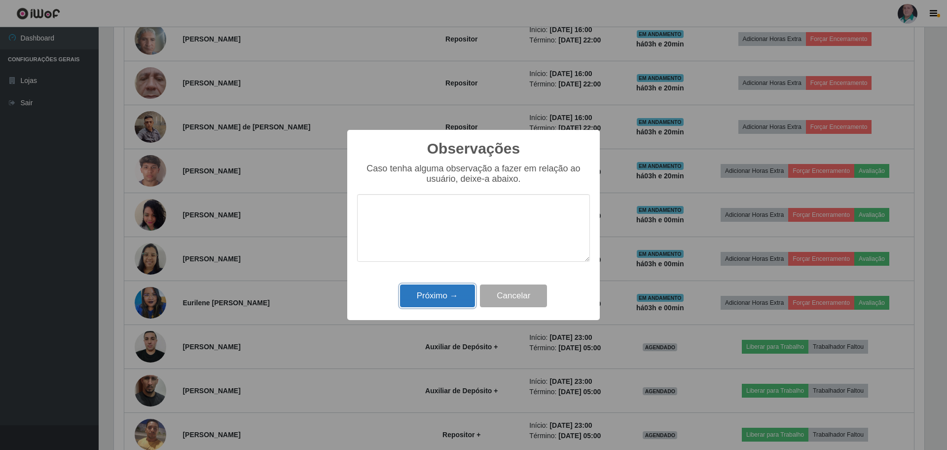
click at [437, 294] on button "Próximo →" at bounding box center [437, 295] width 75 height 23
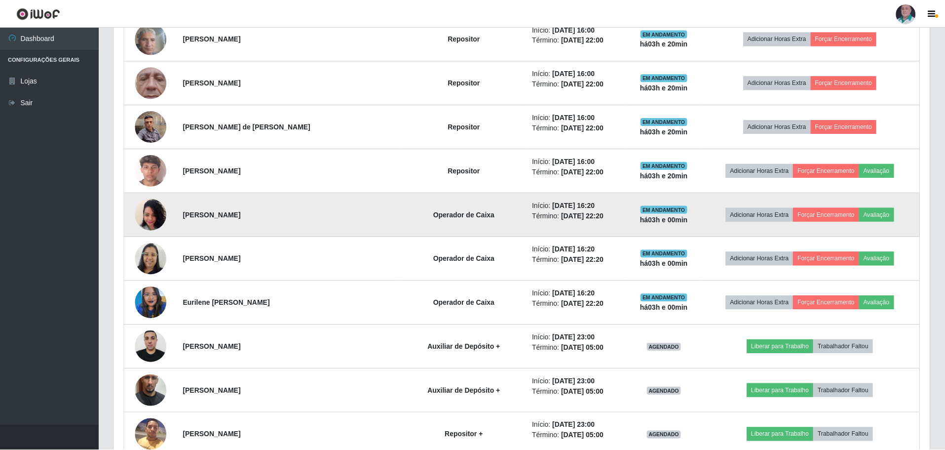
scroll to position [205, 816]
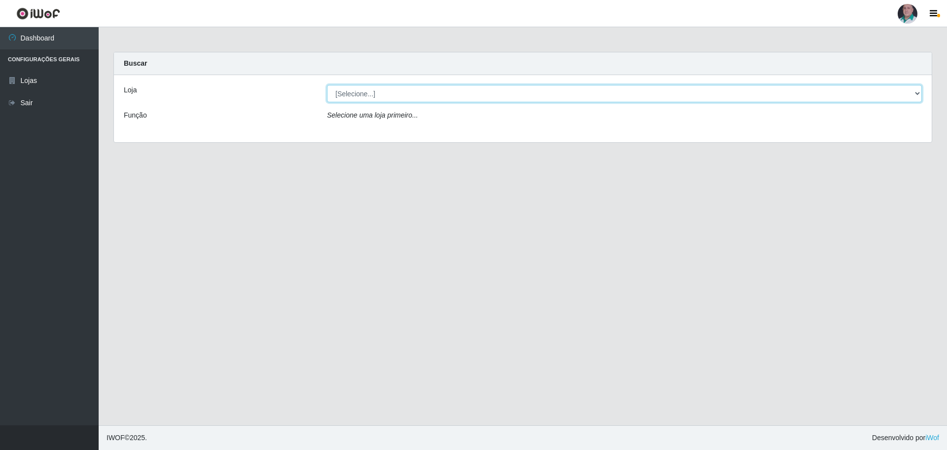
click at [389, 89] on select "[Selecione...] Mar Vermelho - Loja 05" at bounding box center [624, 93] width 595 height 17
select select "252"
click at [327, 85] on select "[Selecione...] Mar Vermelho - Loja 05" at bounding box center [624, 93] width 595 height 17
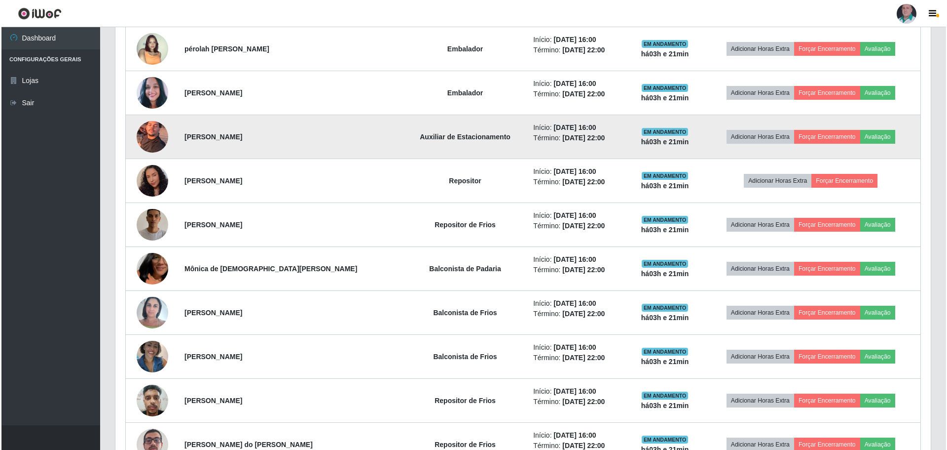
scroll to position [888, 0]
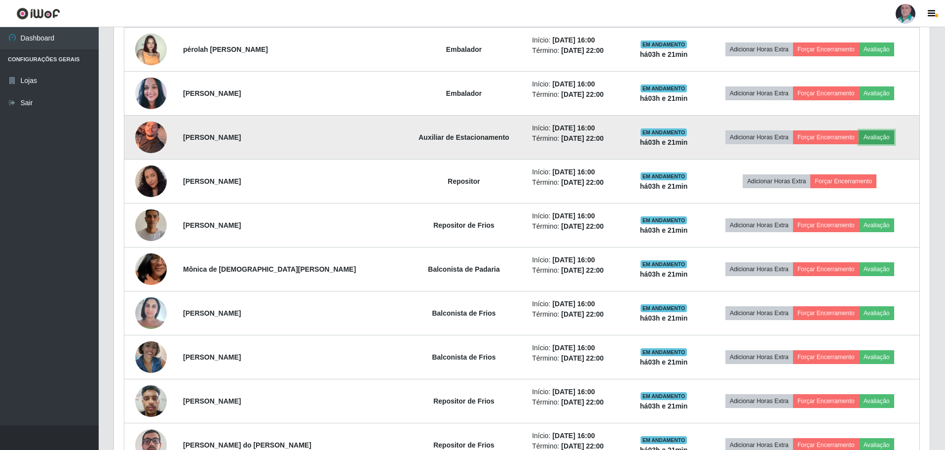
click at [864, 132] on button "Avaliação" at bounding box center [876, 137] width 35 height 14
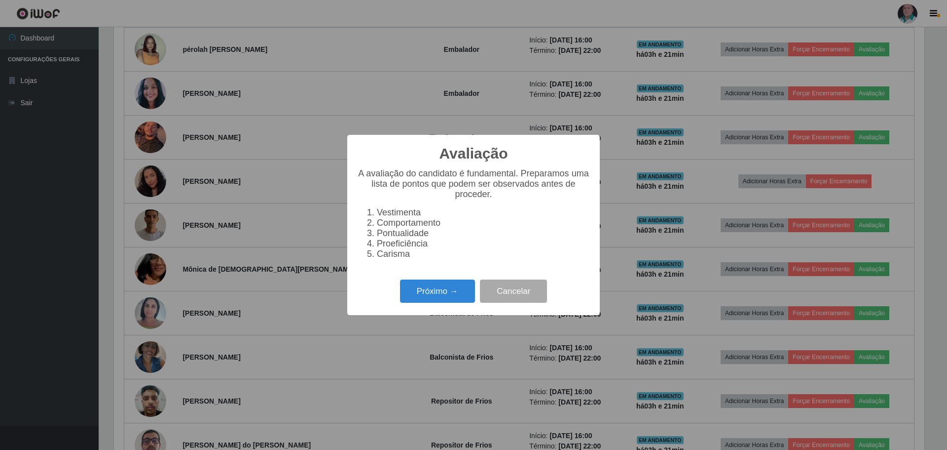
scroll to position [205, 811]
click at [416, 298] on button "Próximo →" at bounding box center [437, 290] width 75 height 23
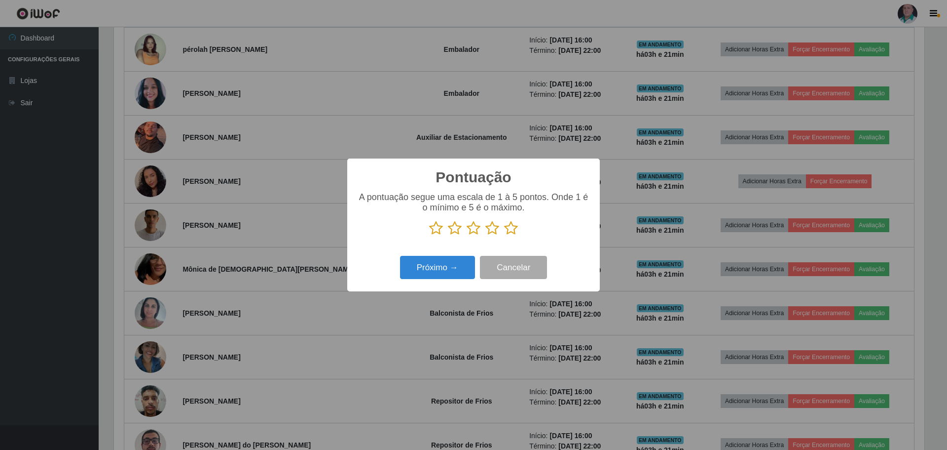
scroll to position [493266, 492660]
click at [437, 229] on icon at bounding box center [436, 228] width 14 height 15
click at [429, 235] on input "radio" at bounding box center [429, 235] width 0 height 0
click at [430, 270] on button "Próximo →" at bounding box center [437, 267] width 75 height 23
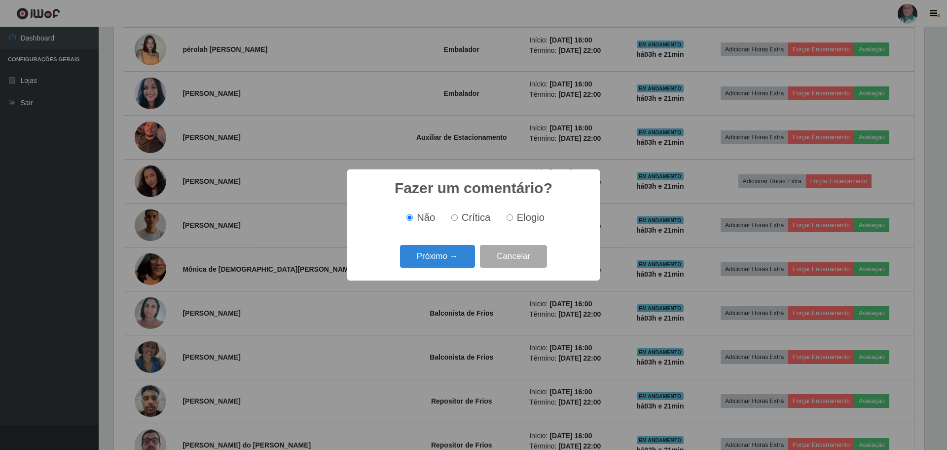
click at [456, 217] on input "Crítica" at bounding box center [455, 217] width 6 height 6
radio input "true"
click at [432, 253] on button "Próximo →" at bounding box center [437, 256] width 75 height 23
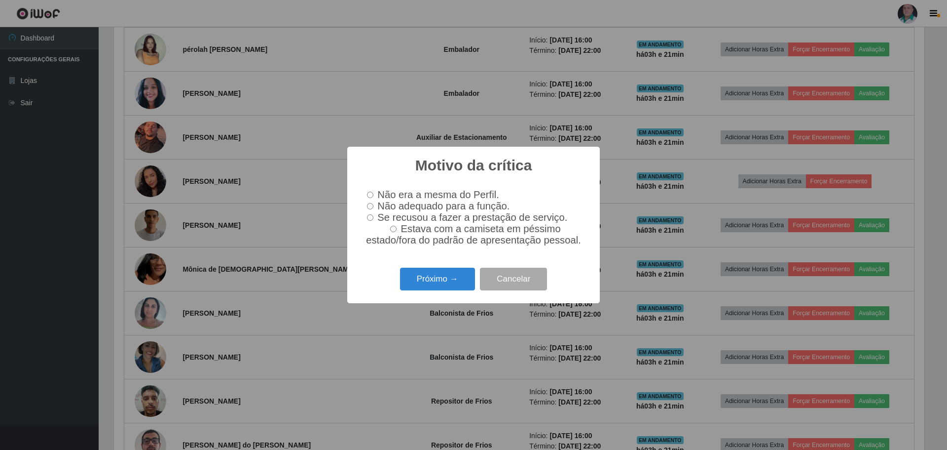
click at [369, 203] on input "Não adequado para a função." at bounding box center [370, 206] width 6 height 6
radio input "true"
click at [436, 281] on button "Próximo →" at bounding box center [437, 278] width 75 height 23
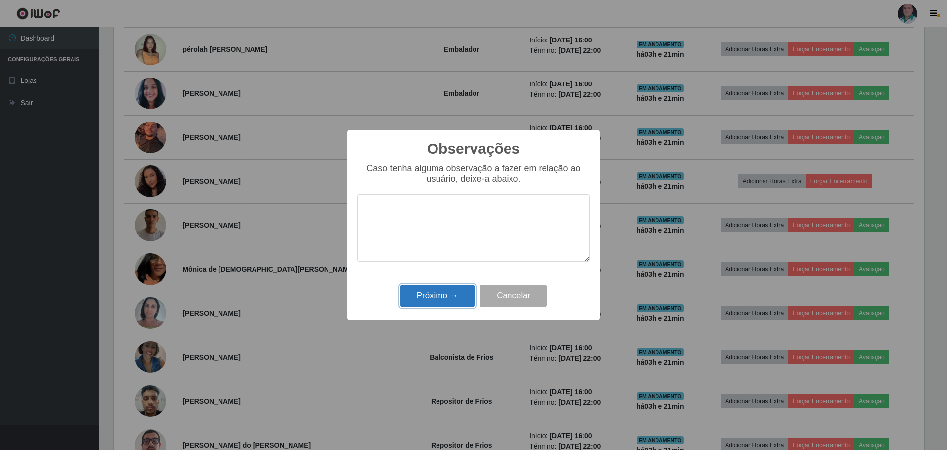
click at [437, 296] on button "Próximo →" at bounding box center [437, 295] width 75 height 23
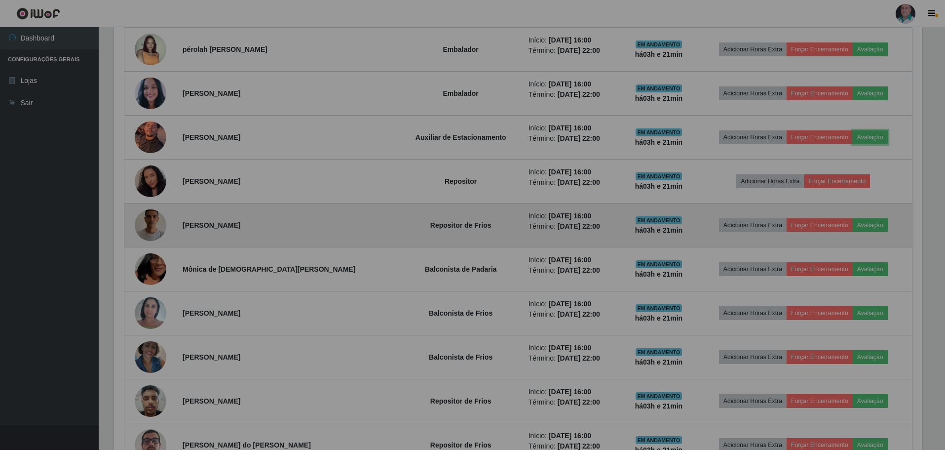
scroll to position [205, 816]
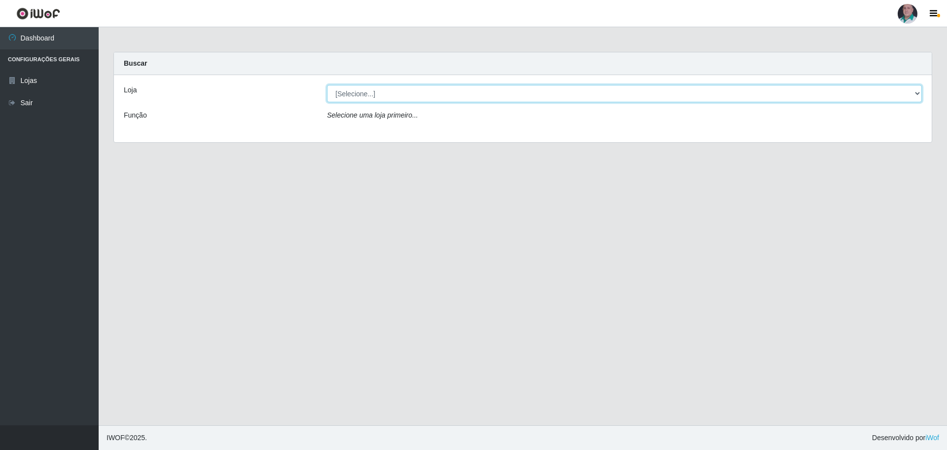
click at [389, 98] on select "[Selecione...] Mar Vermelho - Loja 05" at bounding box center [624, 93] width 595 height 17
select select "252"
click at [327, 85] on select "[Selecione...] Mar Vermelho - Loja 05" at bounding box center [624, 93] width 595 height 17
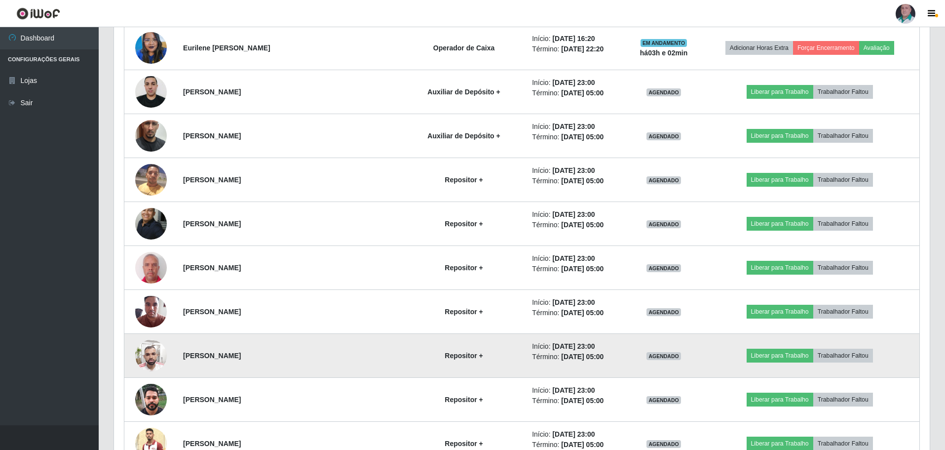
scroll to position [1579, 0]
